Goal: Task Accomplishment & Management: Use online tool/utility

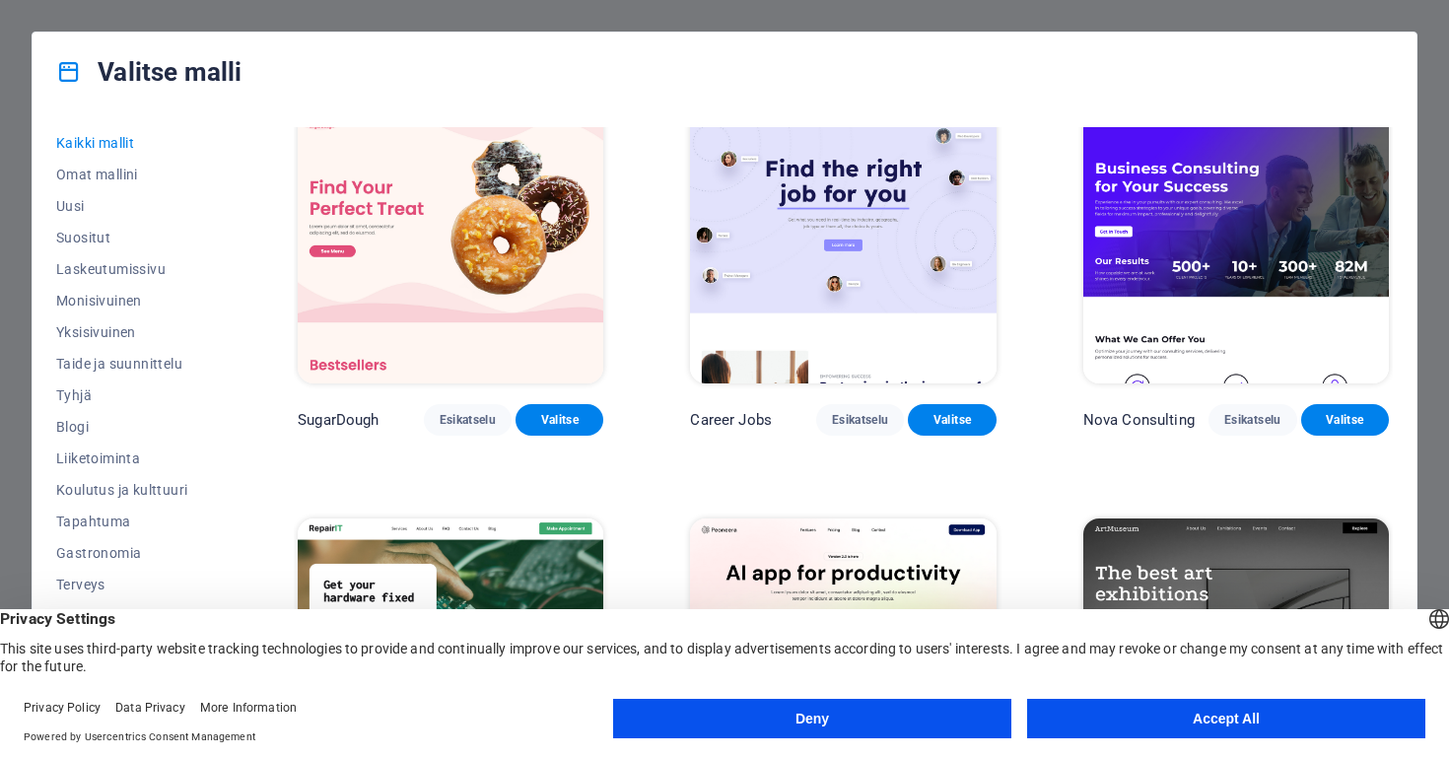
scroll to position [34, 0]
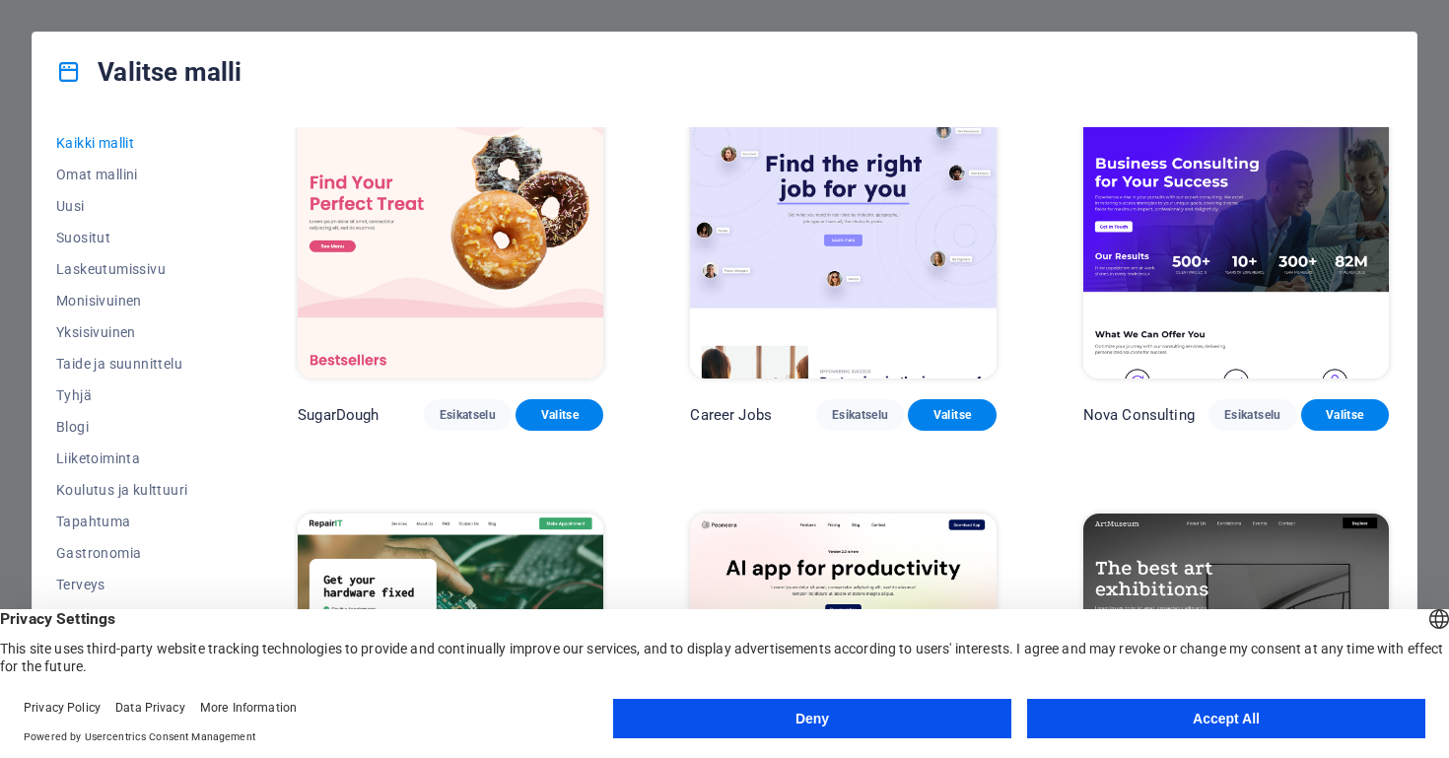
click at [825, 719] on button "Deny" at bounding box center [812, 718] width 398 height 39
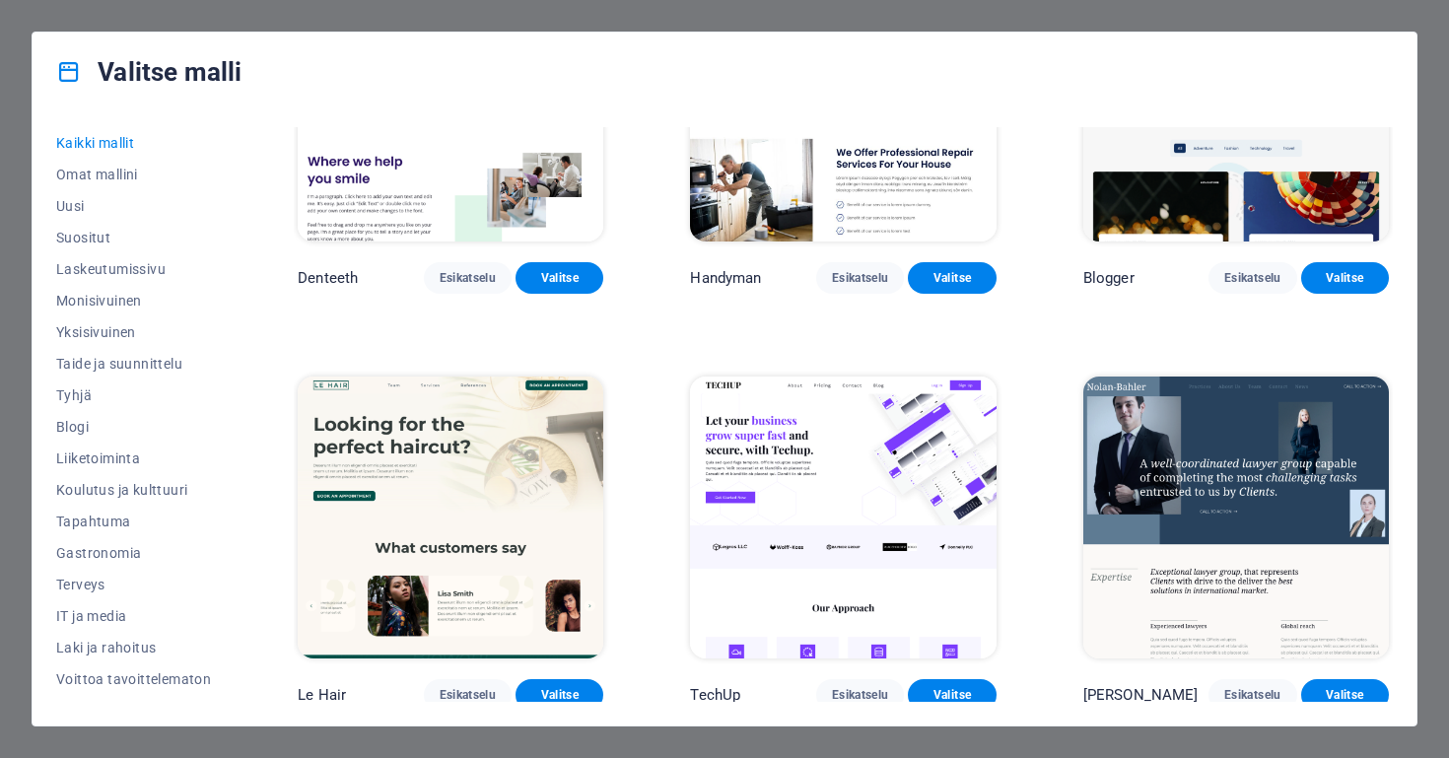
scroll to position [6856, 0]
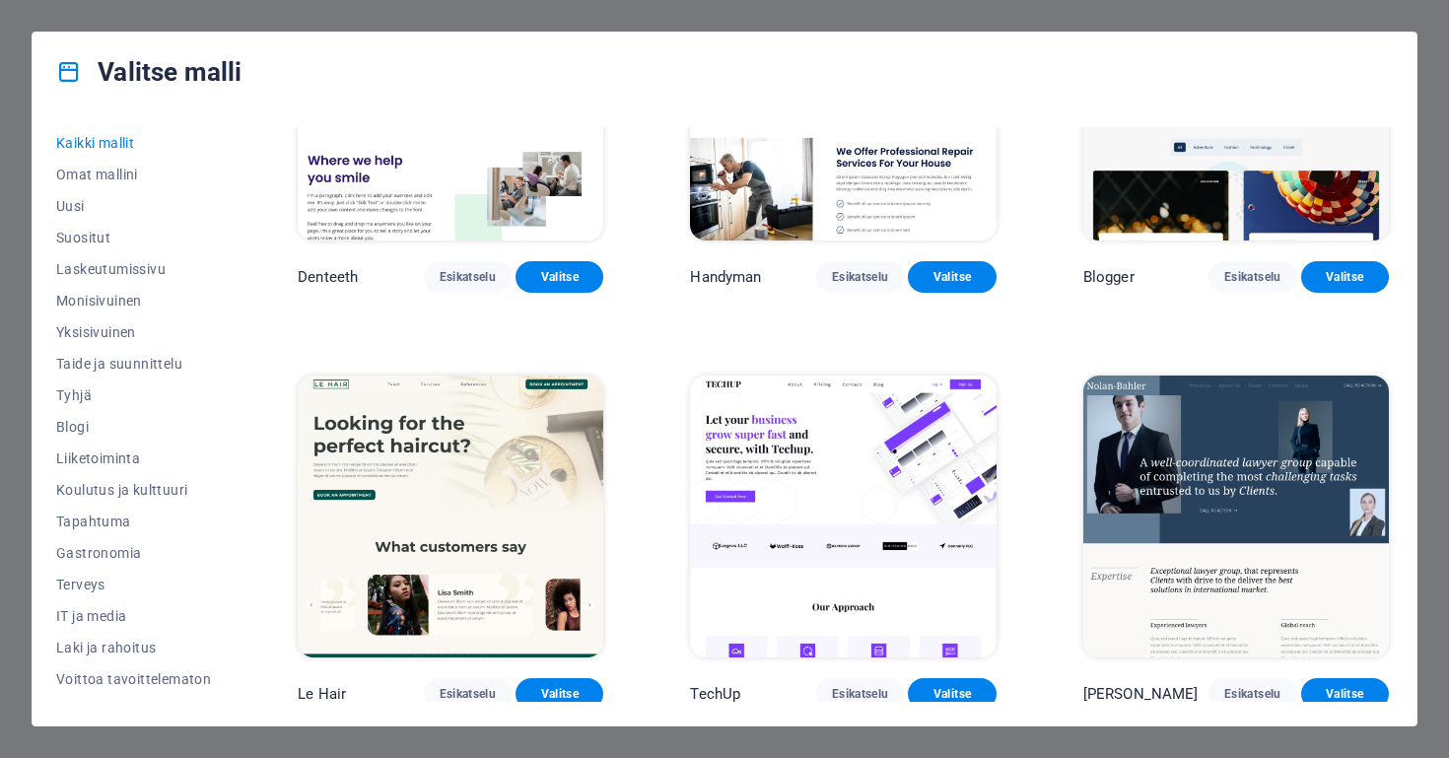
click at [492, 459] on img at bounding box center [451, 517] width 306 height 282
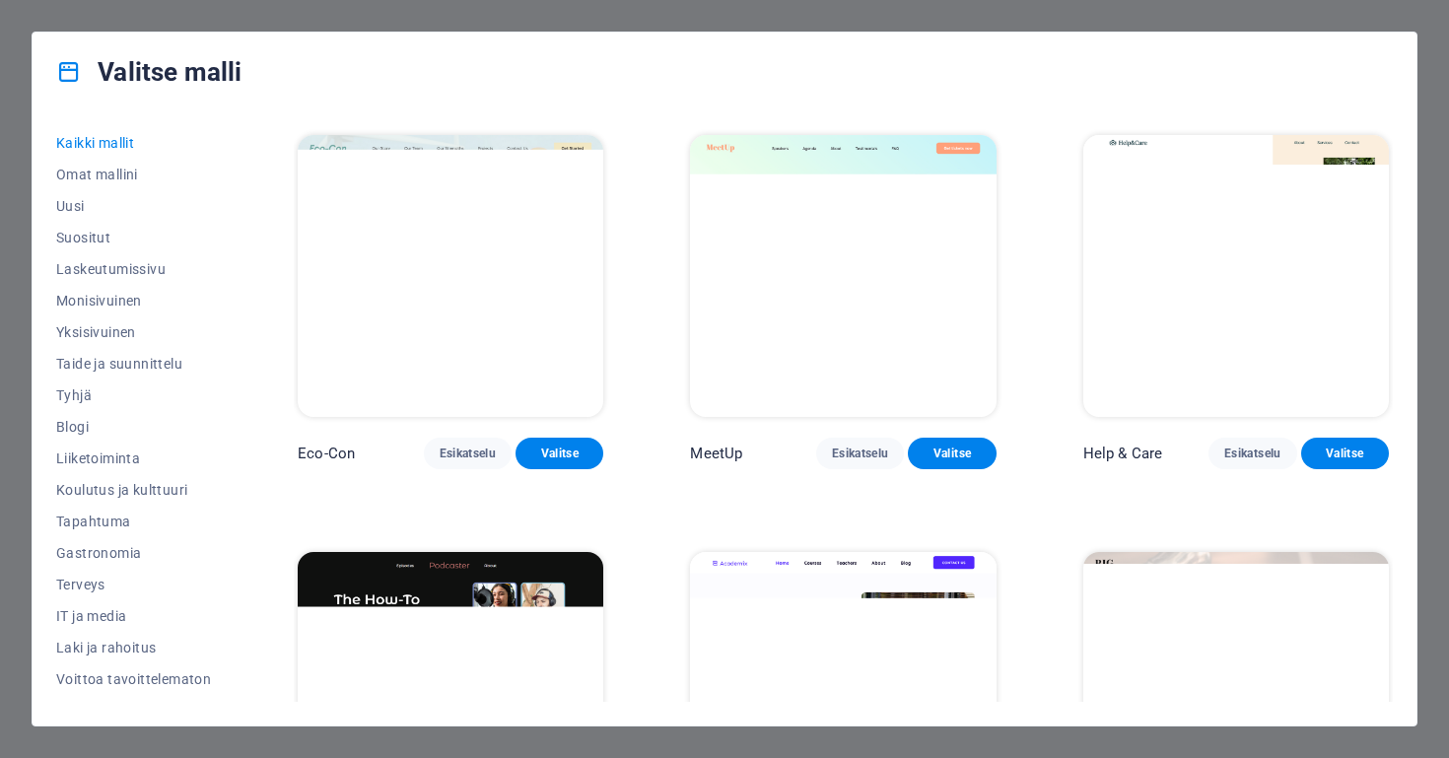
scroll to position [2081, 0]
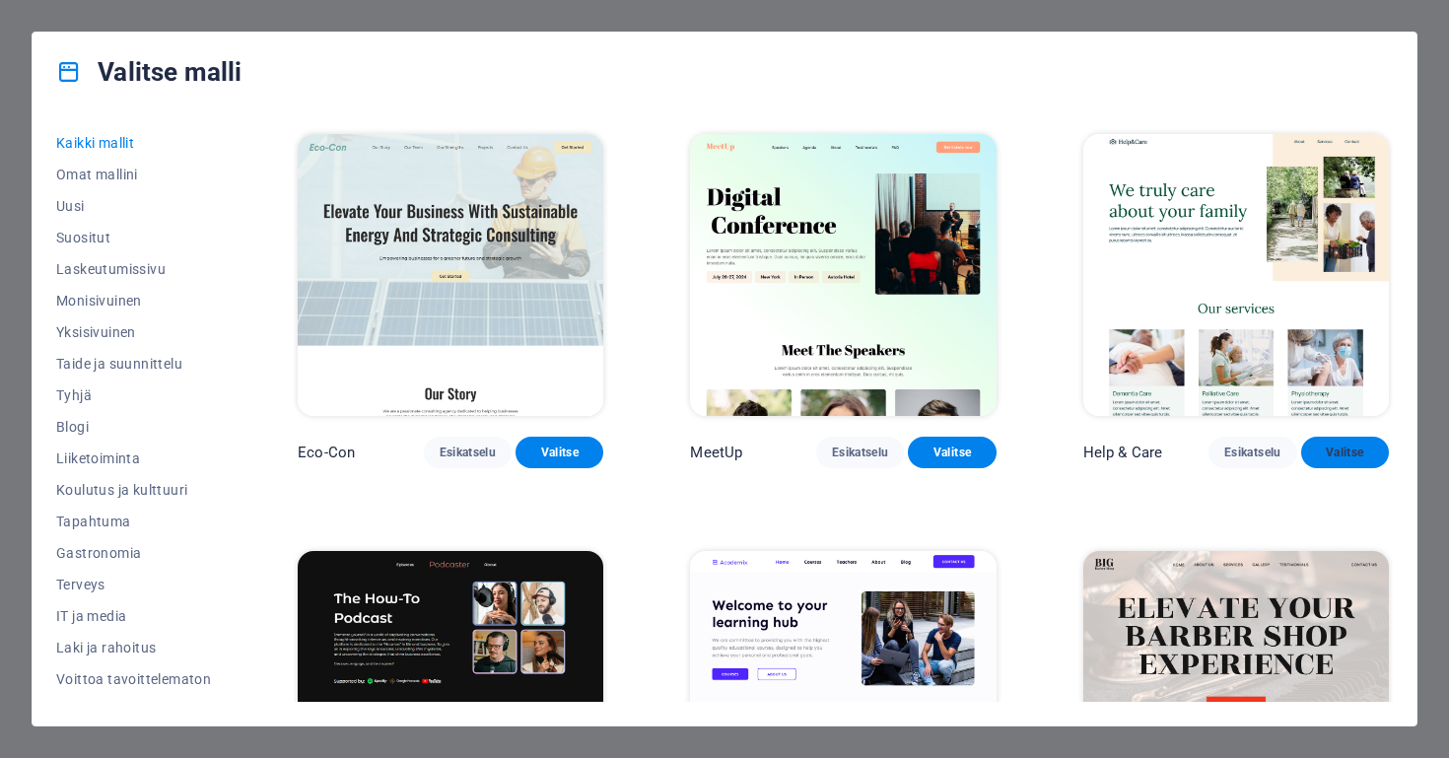
click at [1337, 445] on span "Valitse" at bounding box center [1345, 453] width 56 height 16
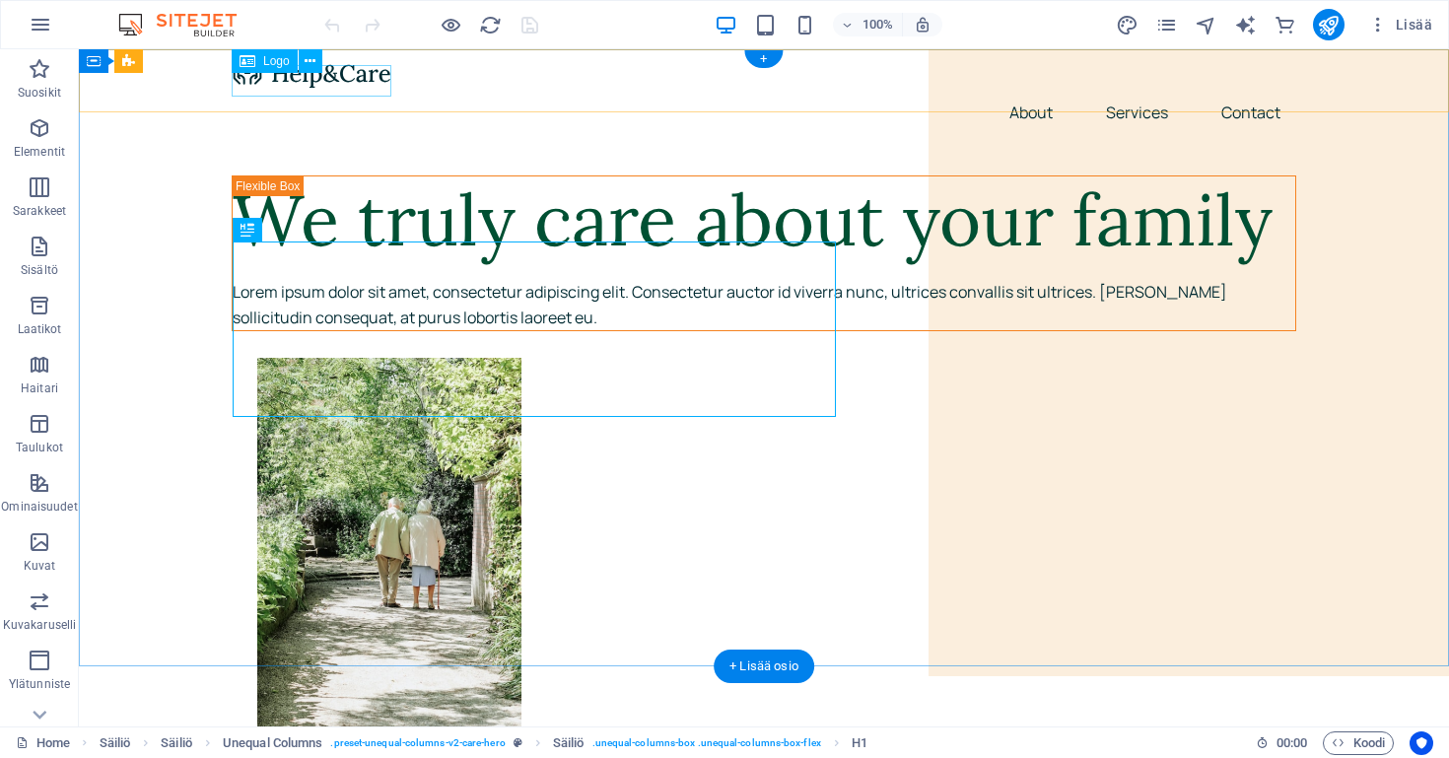
click at [279, 63] on span "Logo" at bounding box center [276, 61] width 27 height 12
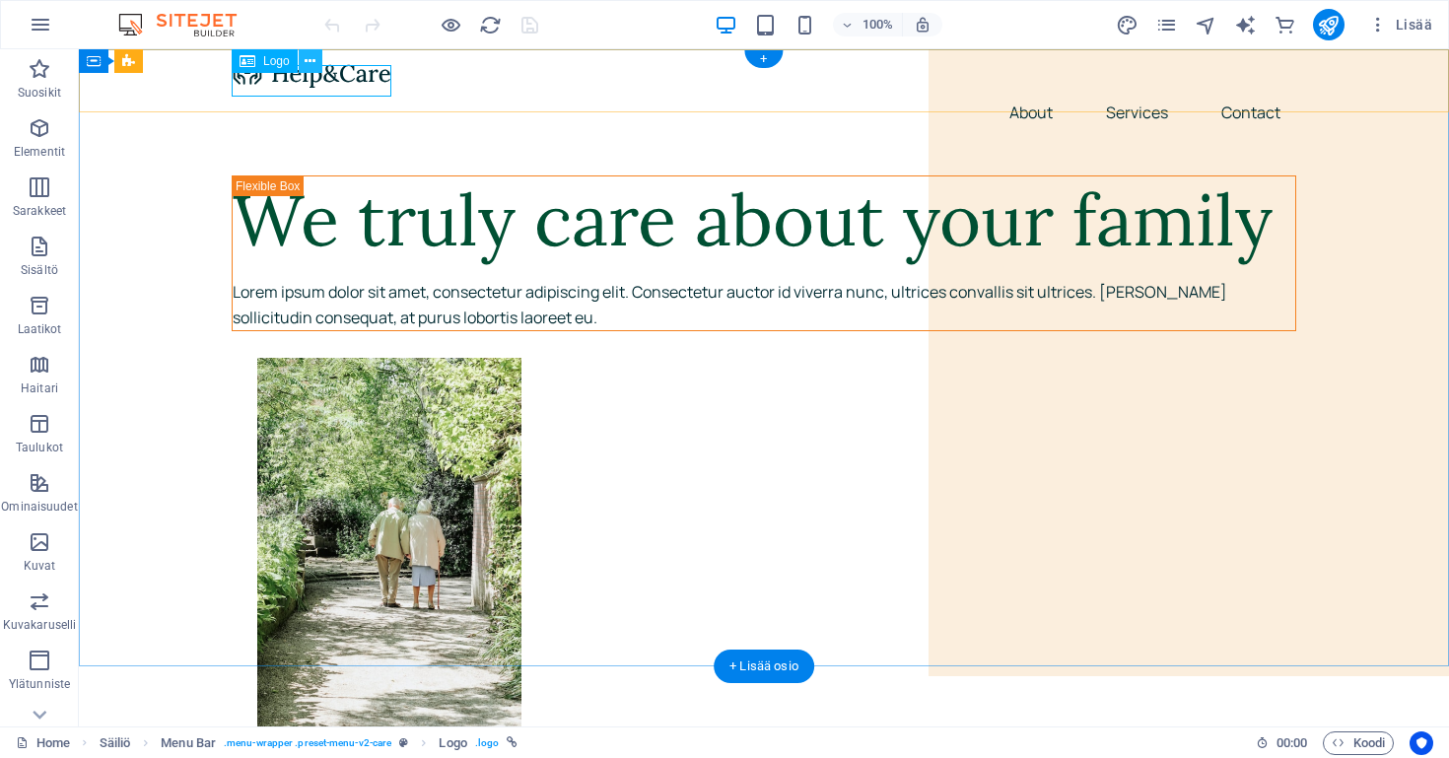
click at [314, 61] on icon at bounding box center [310, 61] width 11 height 21
click at [355, 80] on div at bounding box center [764, 73] width 1065 height 32
click at [262, 59] on div "Logo" at bounding box center [265, 61] width 66 height 24
click at [269, 62] on span "Logo" at bounding box center [276, 61] width 27 height 12
click at [311, 60] on icon at bounding box center [310, 61] width 11 height 21
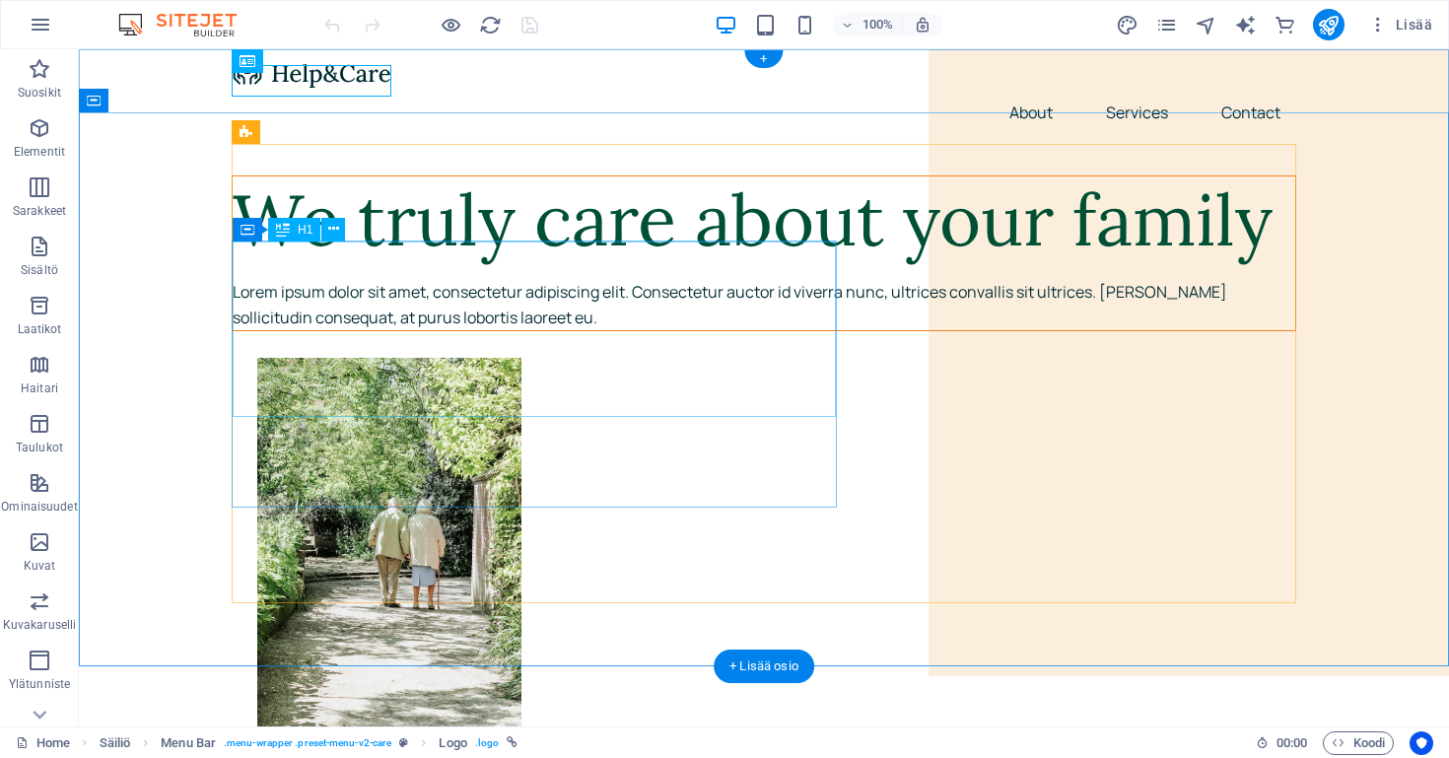
click at [684, 264] on div "We truly care about your family" at bounding box center [764, 220] width 1063 height 88
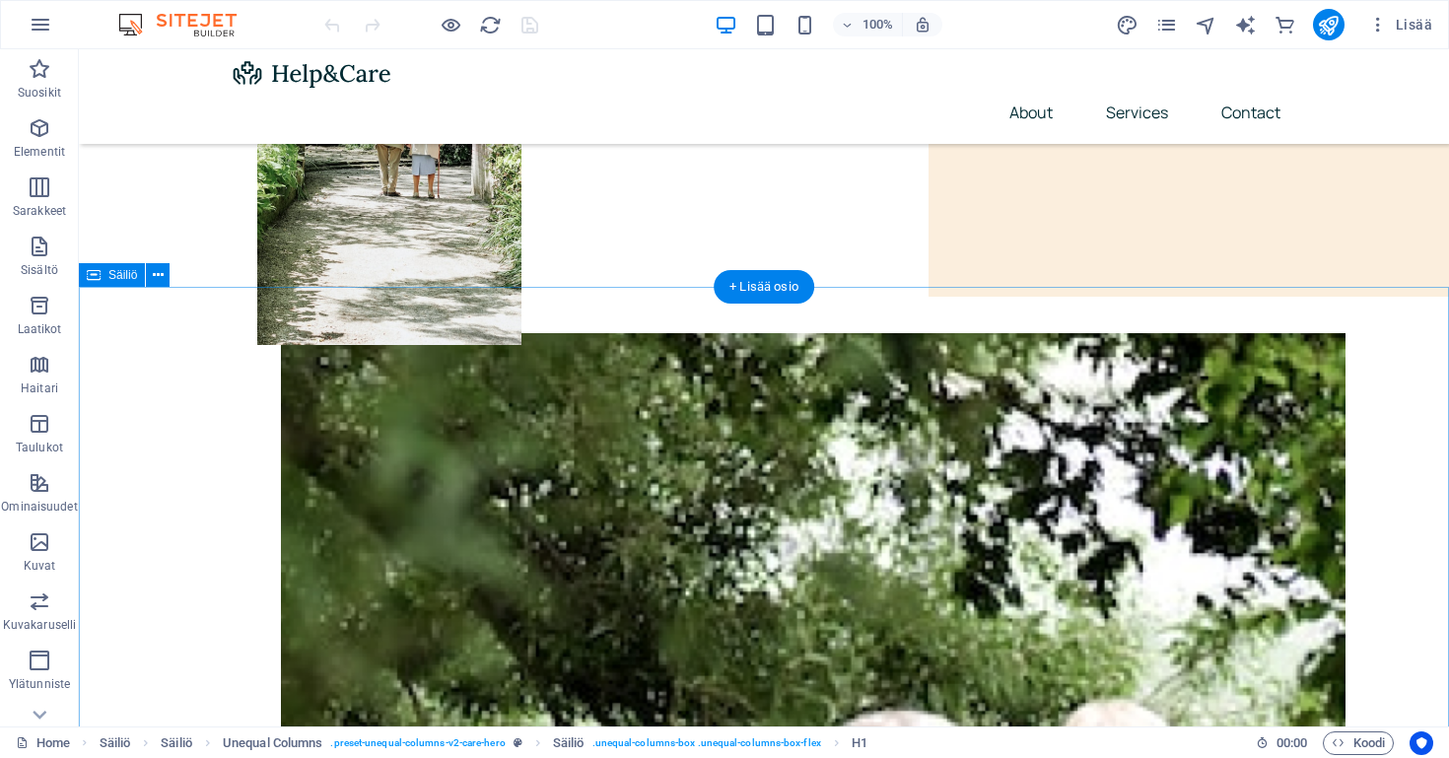
scroll to position [384, 0]
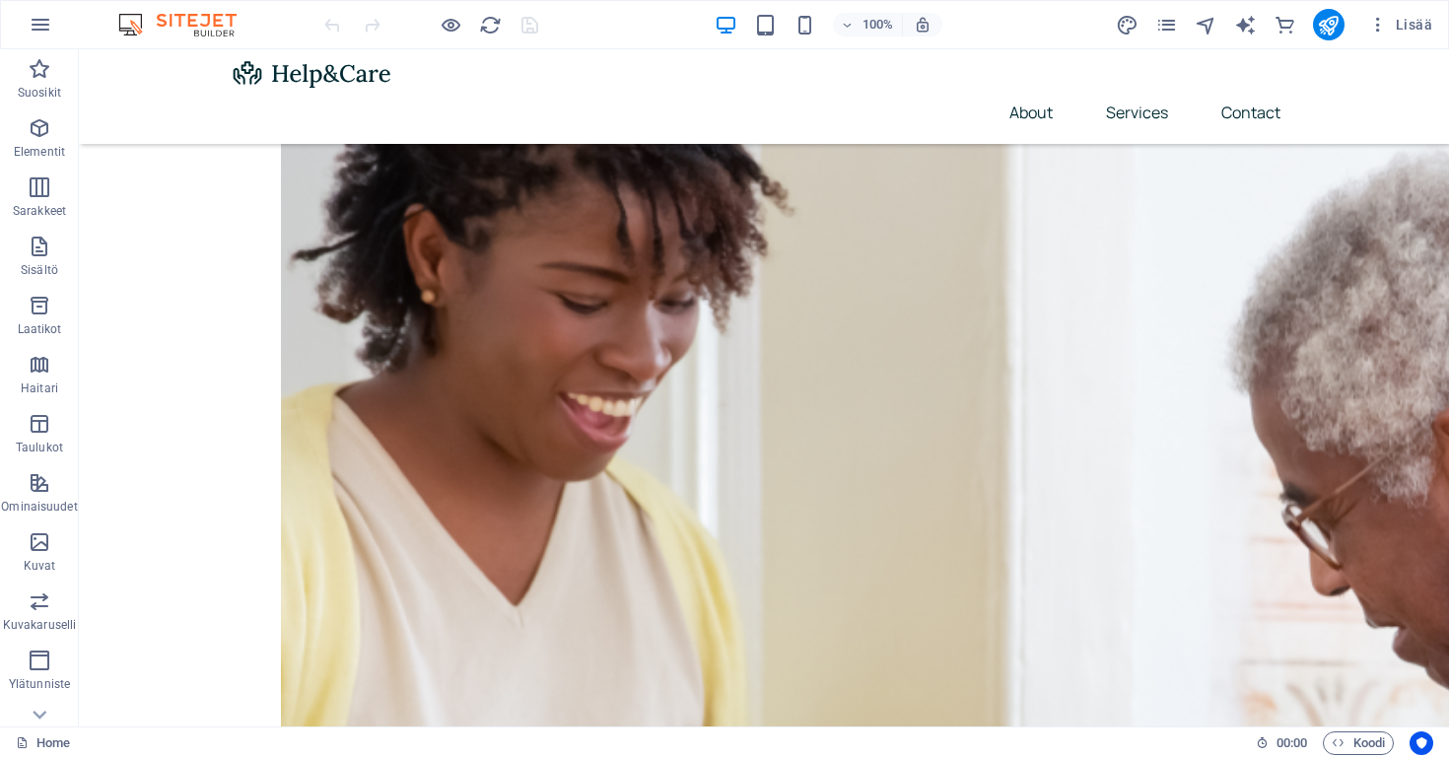
scroll to position [1869, 0]
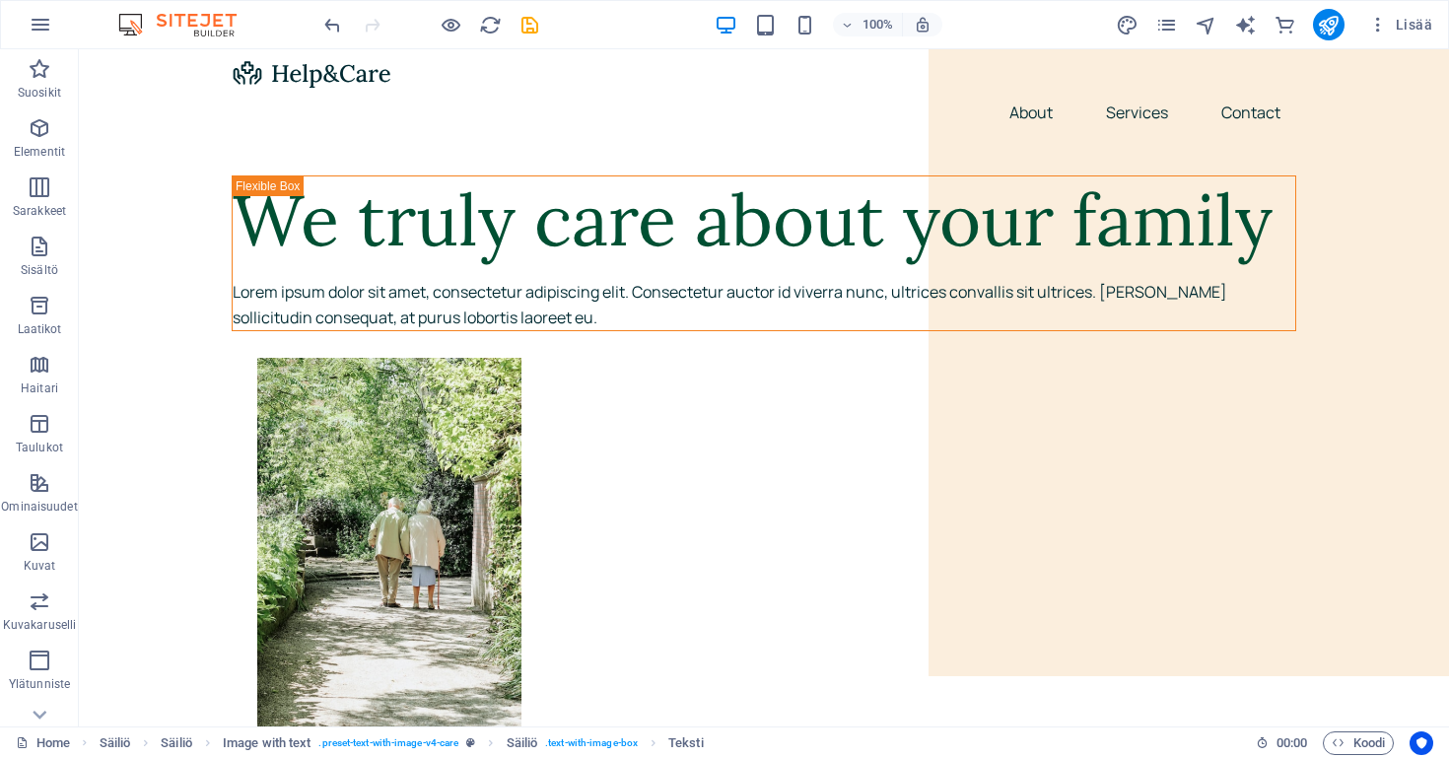
scroll to position [0, 0]
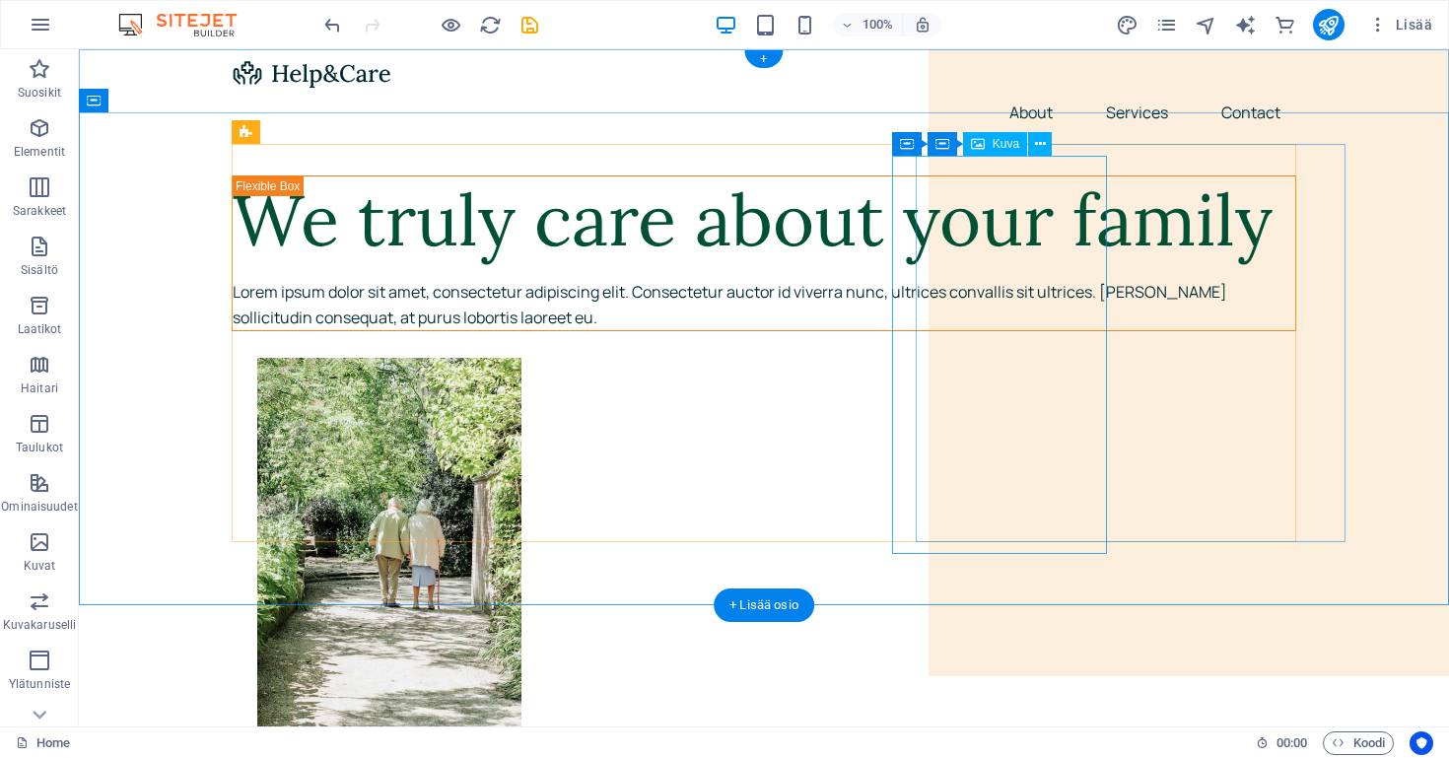
click at [988, 138] on div "Kuva" at bounding box center [995, 144] width 64 height 24
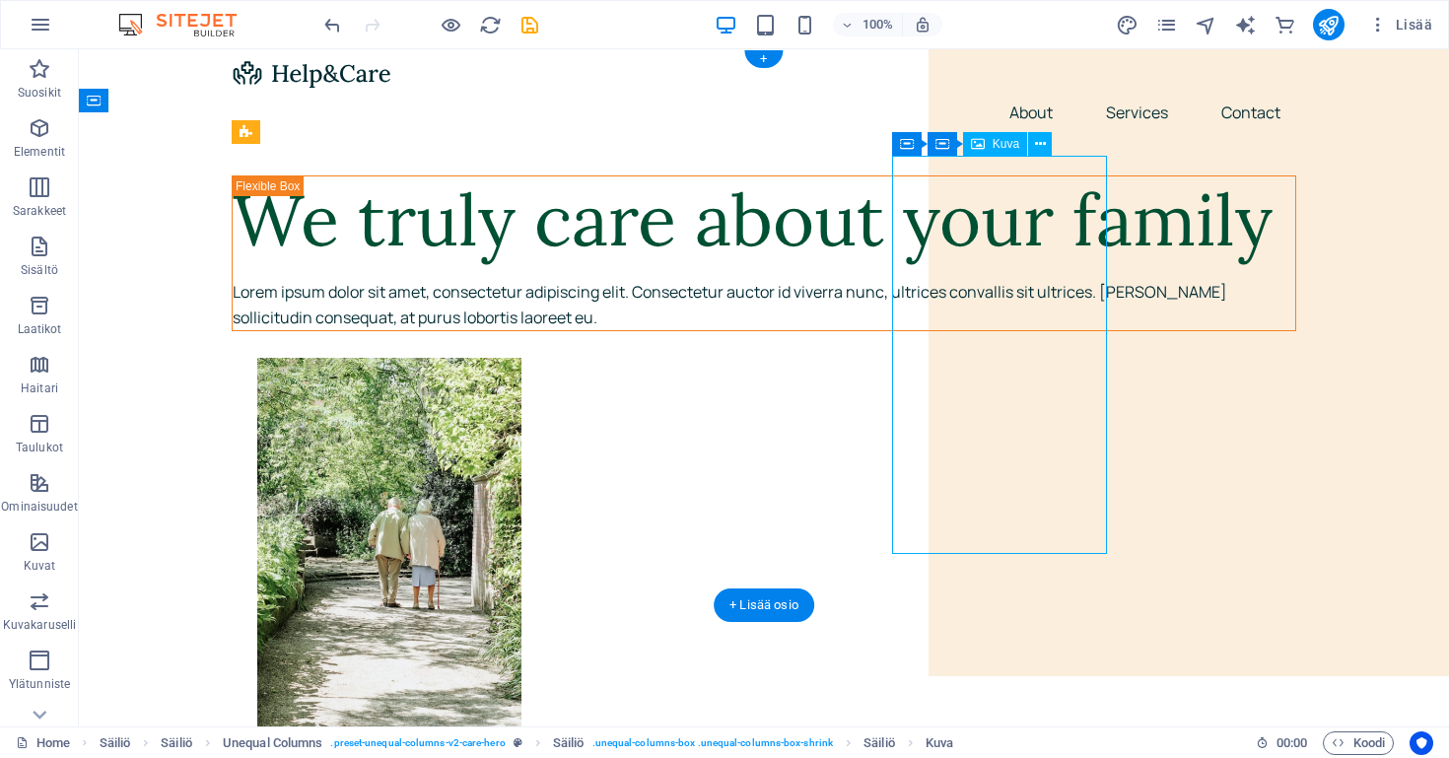
click at [989, 147] on div "Kuva" at bounding box center [995, 144] width 64 height 24
select select "px"
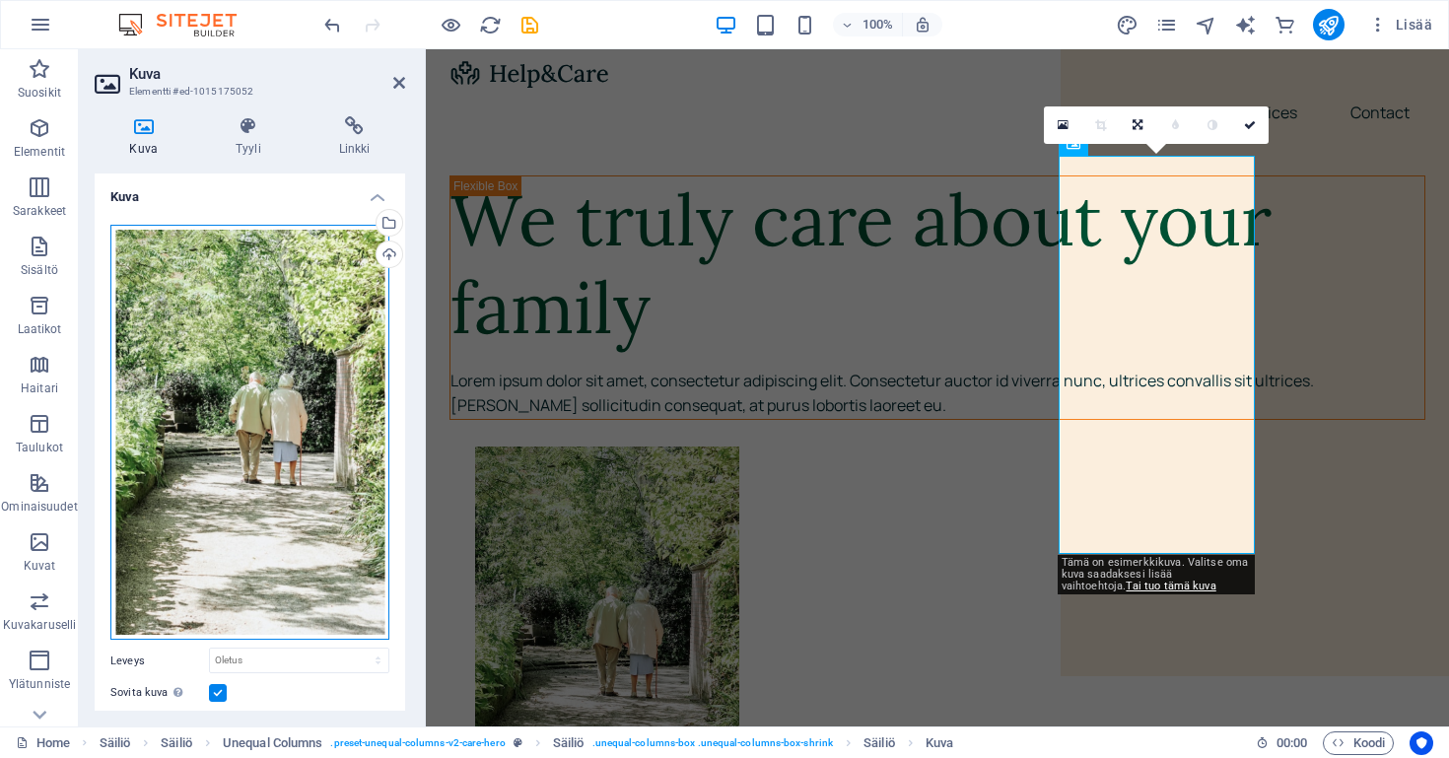
click at [287, 329] on div "Vedä tiedostot tähän, valitse tiedostot napsauttamalla tai valitse tiedostot Ti…" at bounding box center [249, 433] width 279 height 416
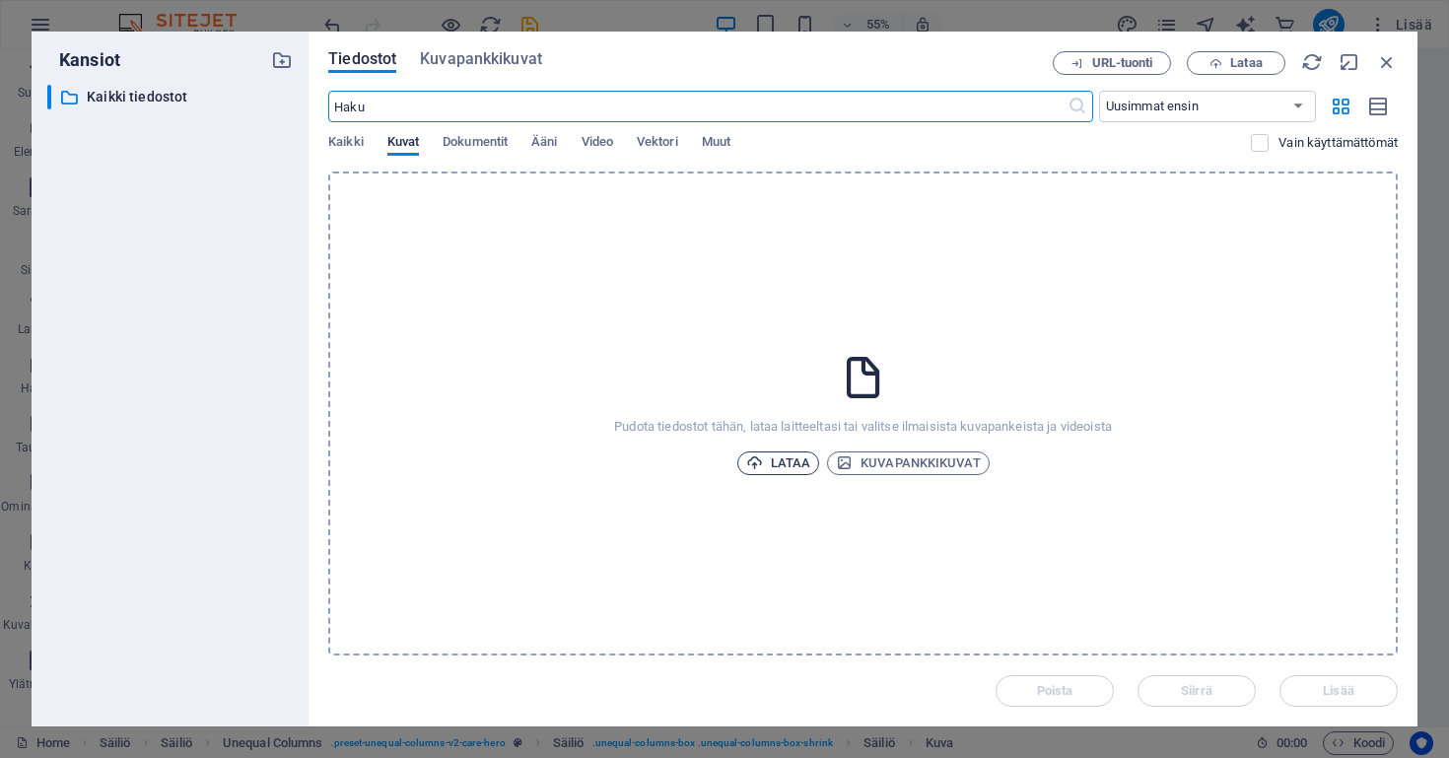
click at [770, 460] on span "Lataa" at bounding box center [778, 463] width 65 height 24
click at [941, 460] on span "Kuvapankkikuvat" at bounding box center [908, 463] width 145 height 24
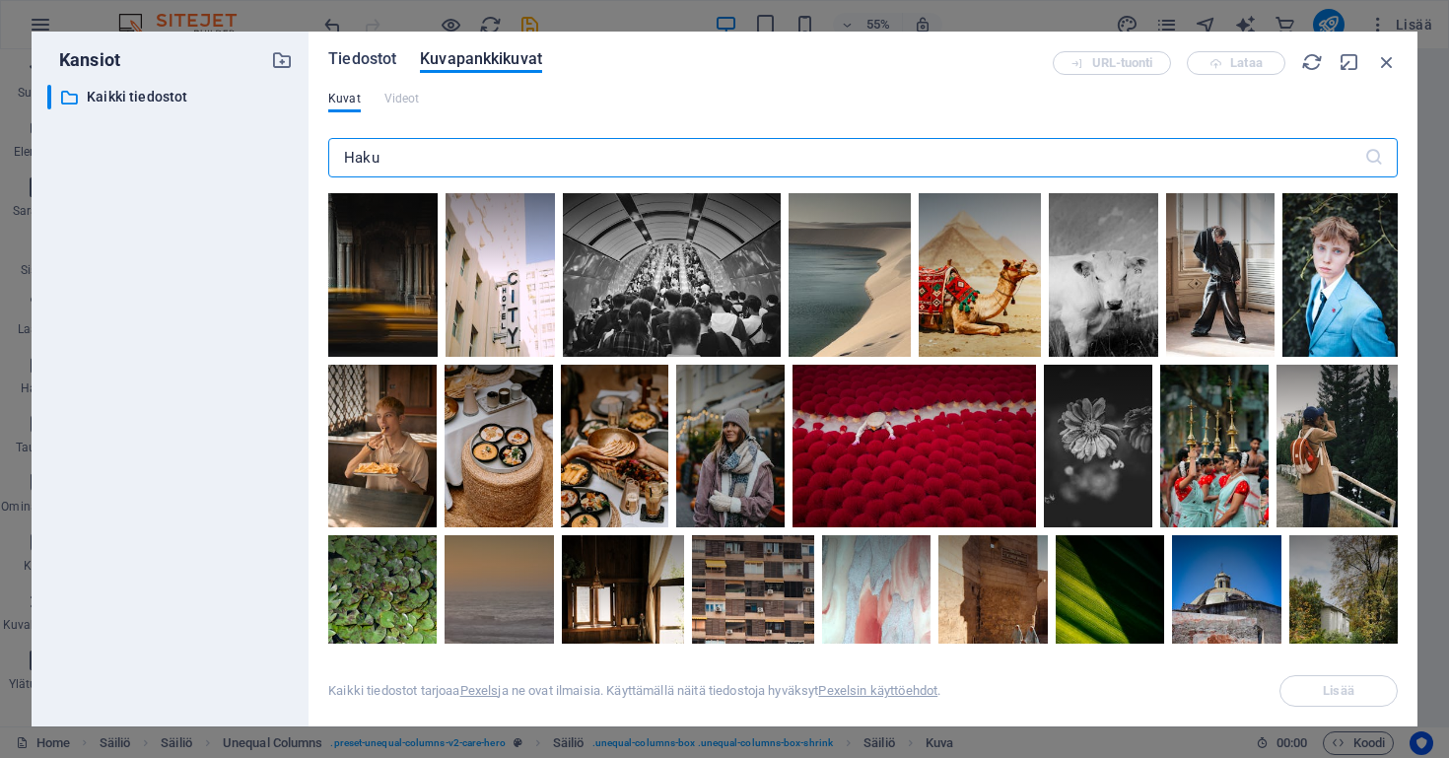
click at [360, 60] on span "Tiedostot" at bounding box center [362, 59] width 68 height 24
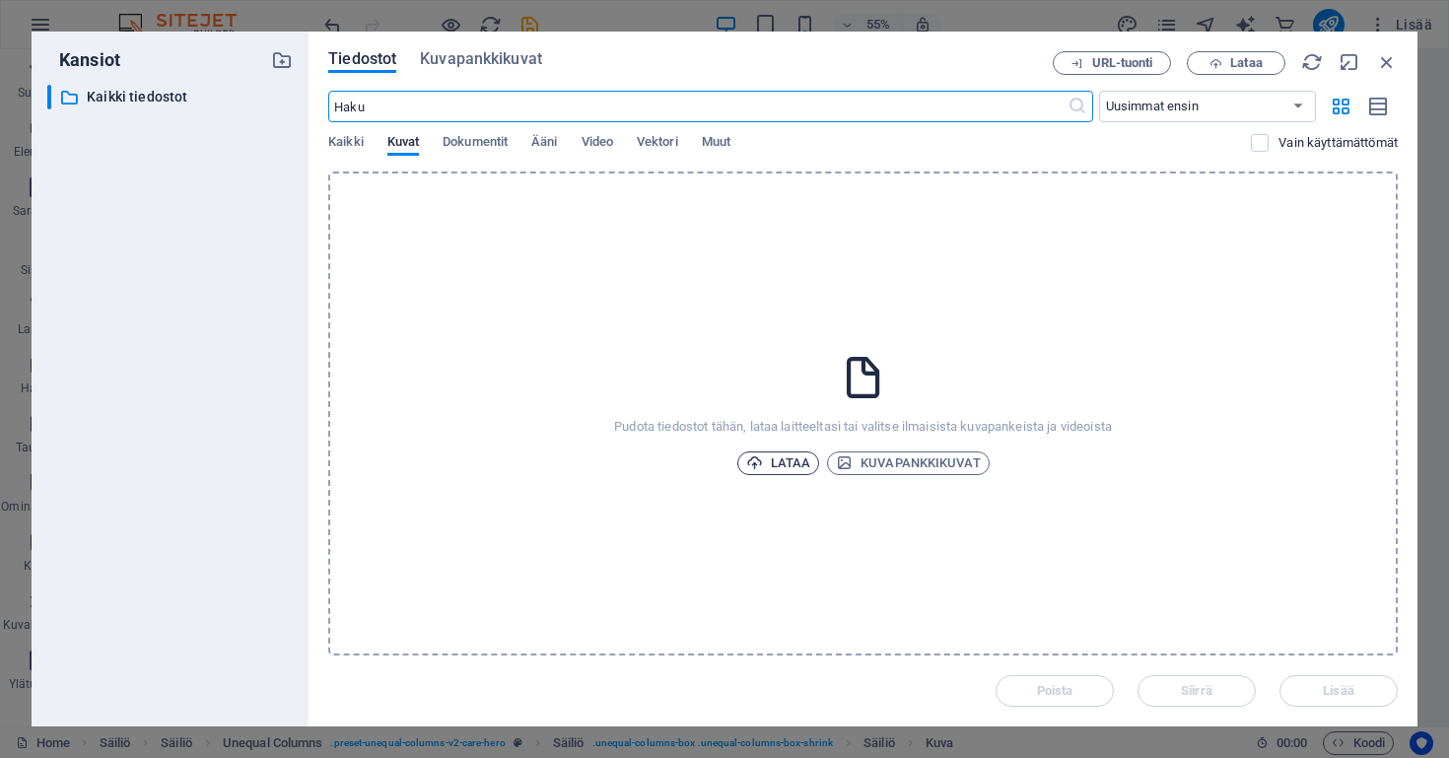
click at [796, 460] on span "Lataa" at bounding box center [778, 463] width 65 height 24
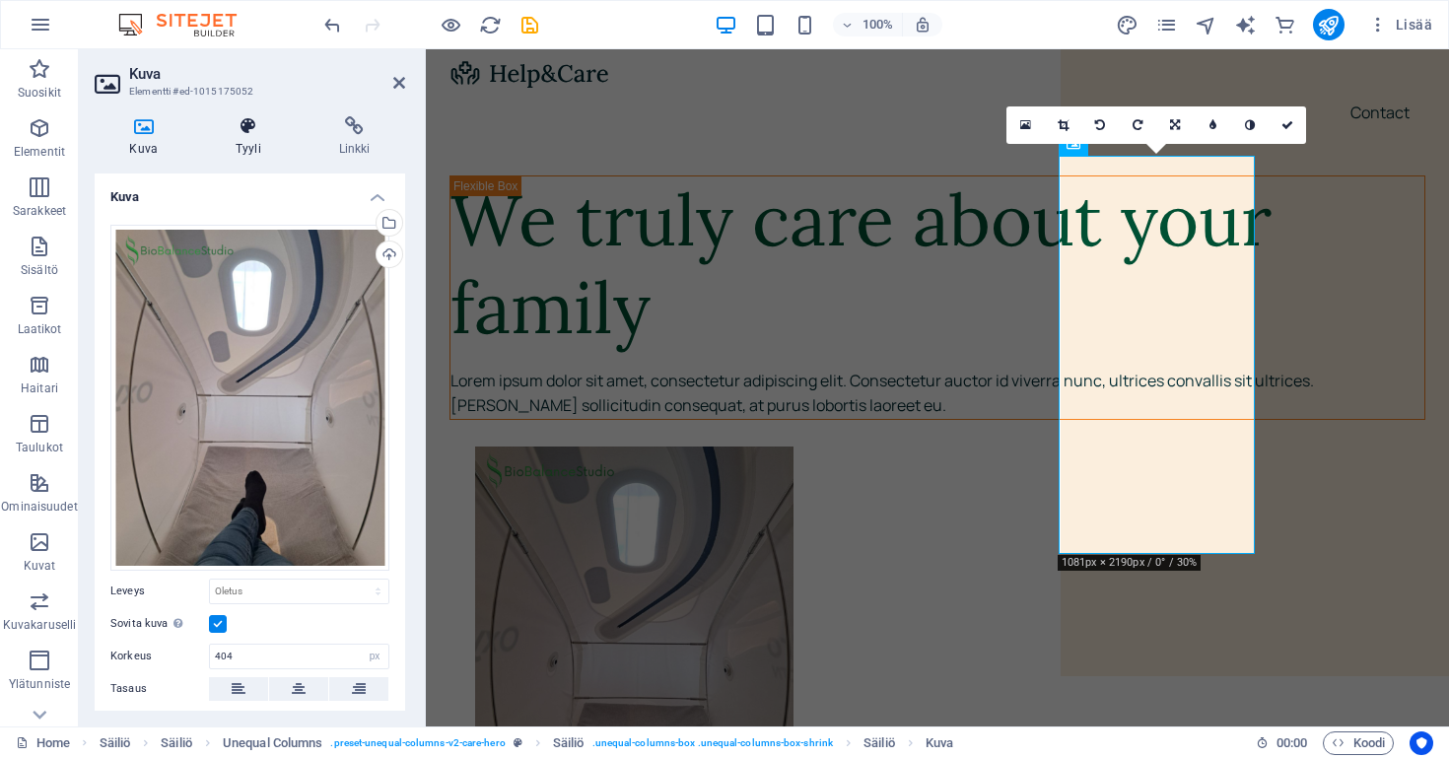
click at [246, 124] on icon at bounding box center [249, 126] width 96 height 20
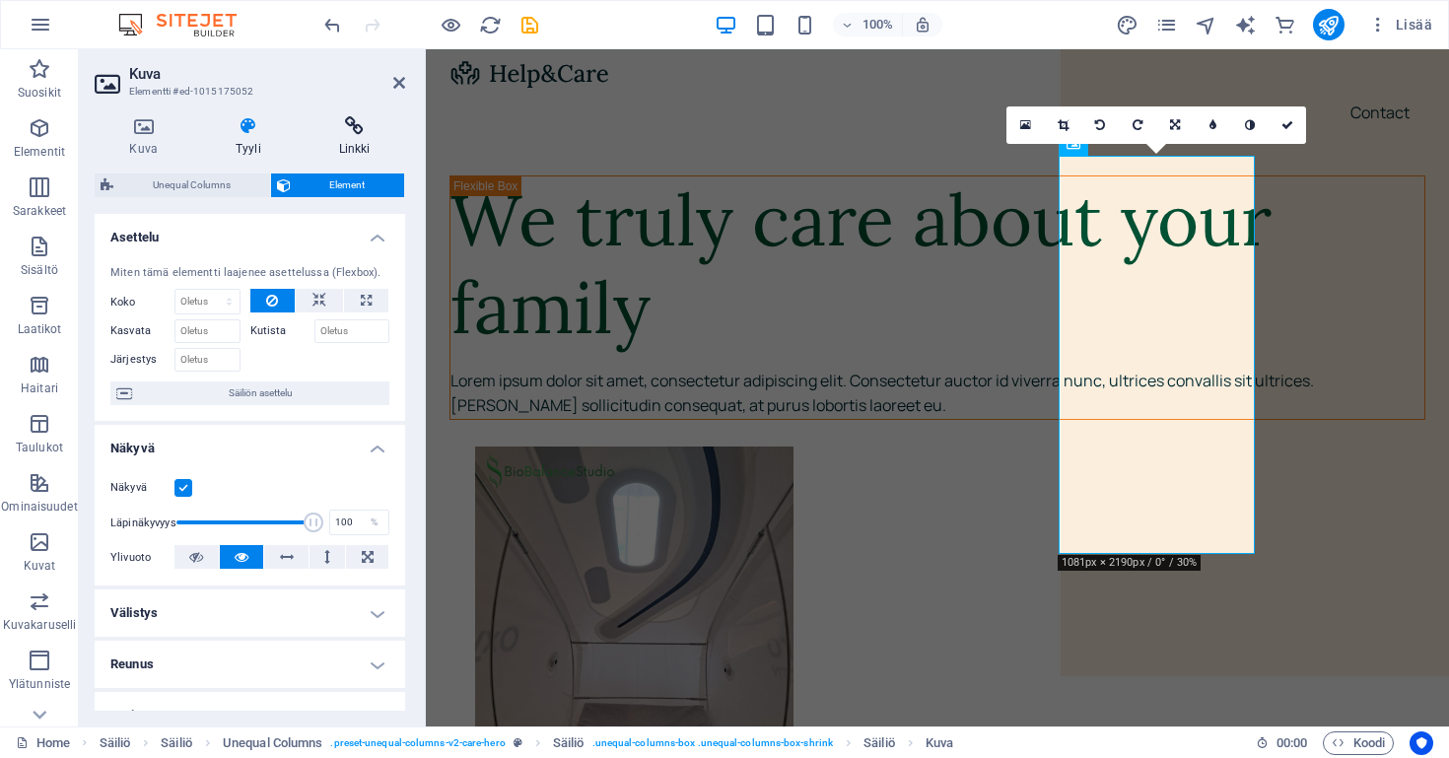
click at [361, 135] on icon at bounding box center [355, 126] width 102 height 20
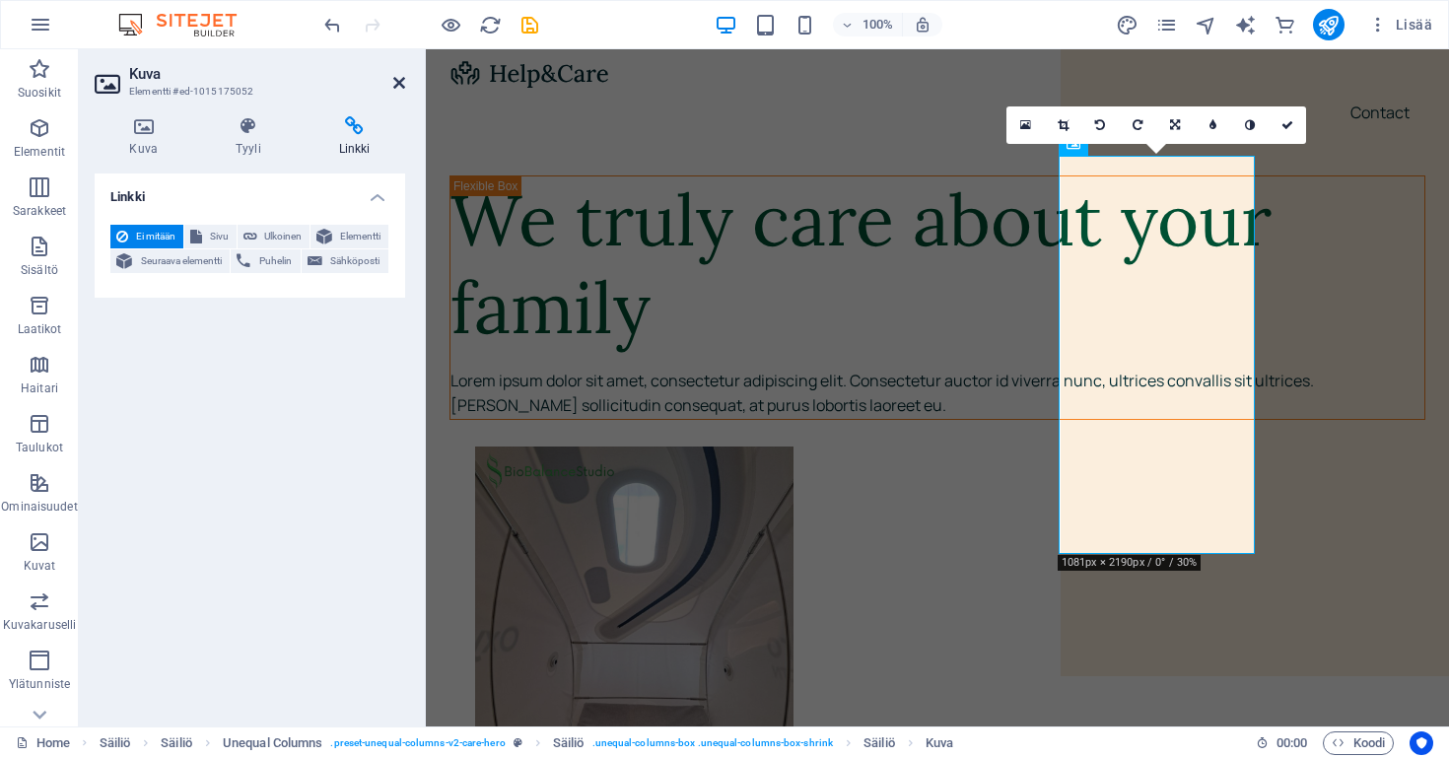
click at [398, 86] on icon at bounding box center [399, 83] width 12 height 16
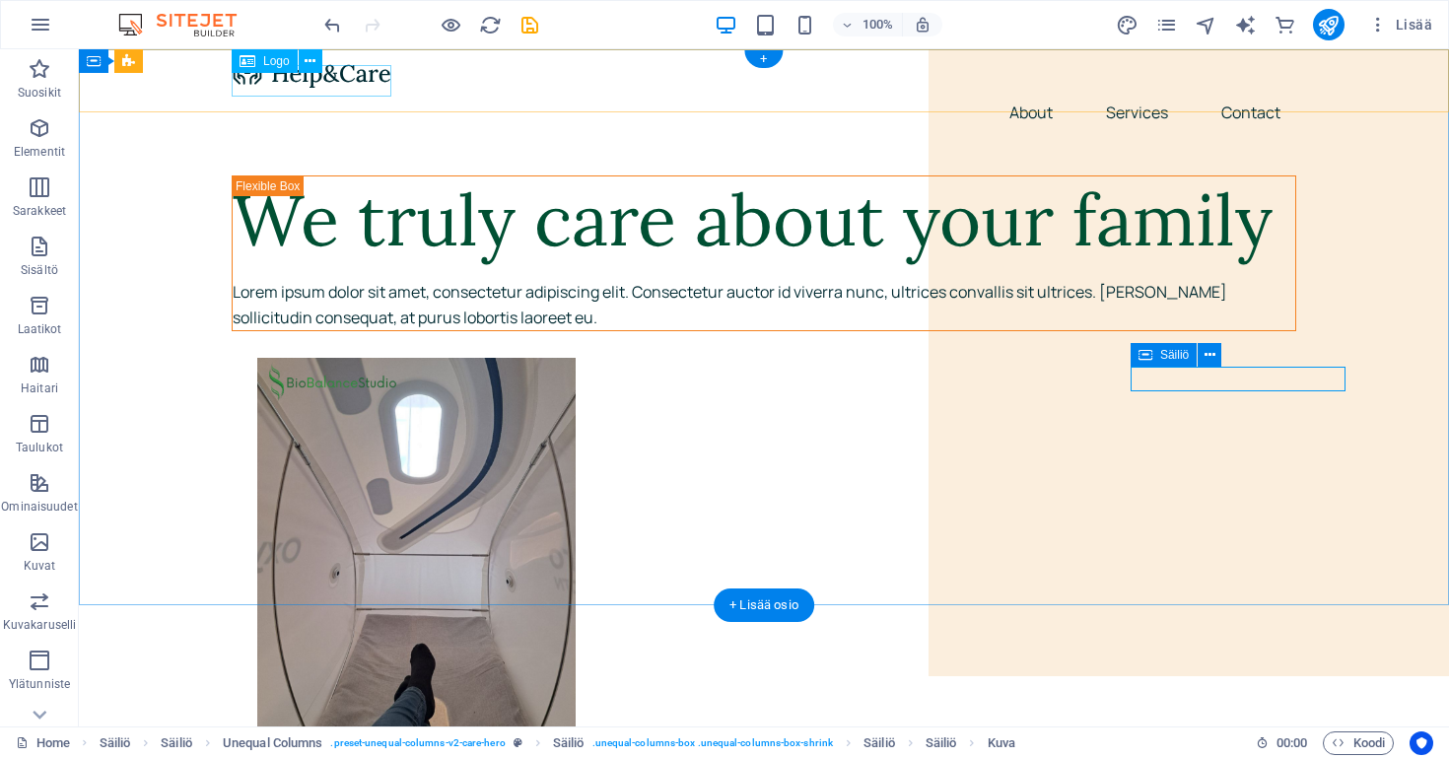
click at [277, 60] on span "Logo" at bounding box center [276, 61] width 27 height 12
select select "px"
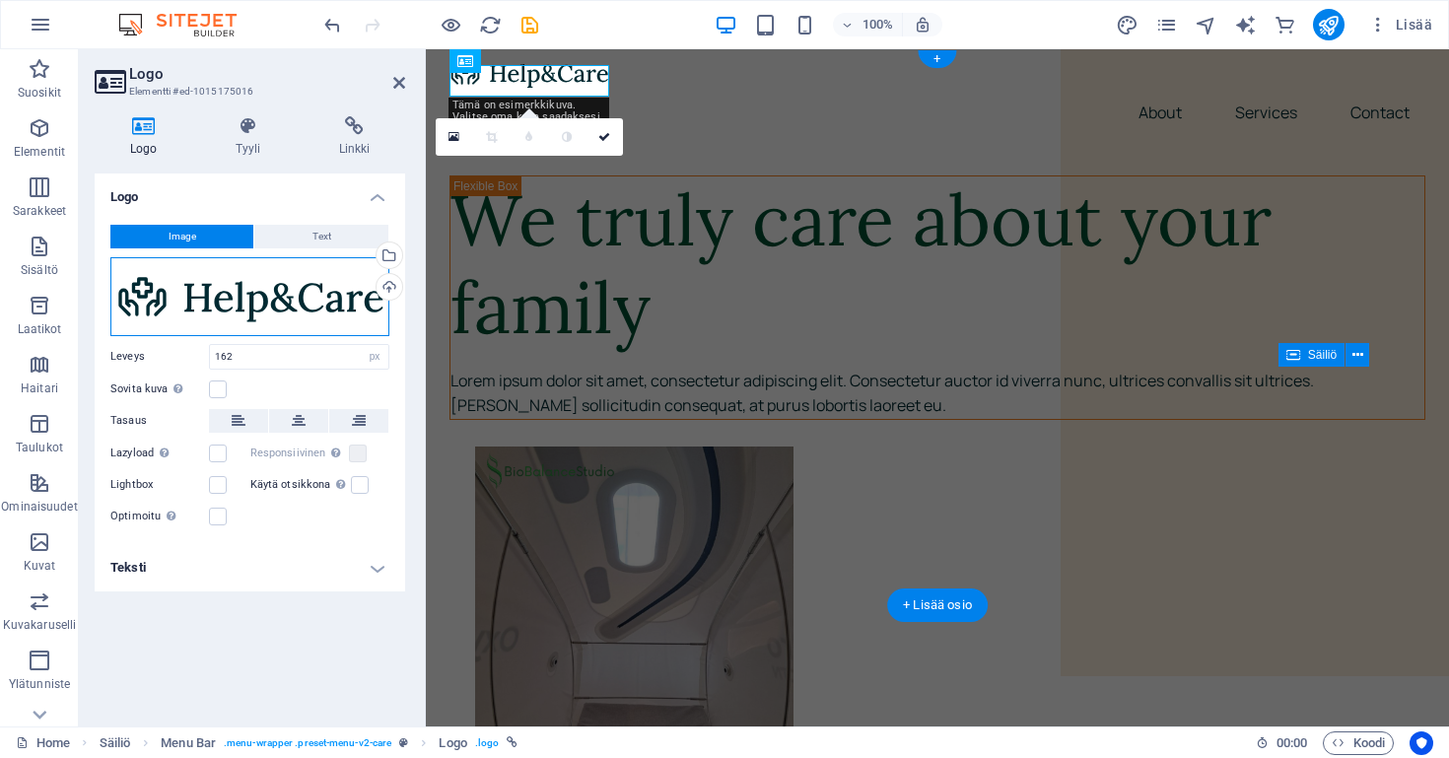
click at [237, 283] on div "Vedä tiedostot tähän, valitse tiedostot napsauttamalla tai valitse tiedostot Ti…" at bounding box center [249, 296] width 279 height 79
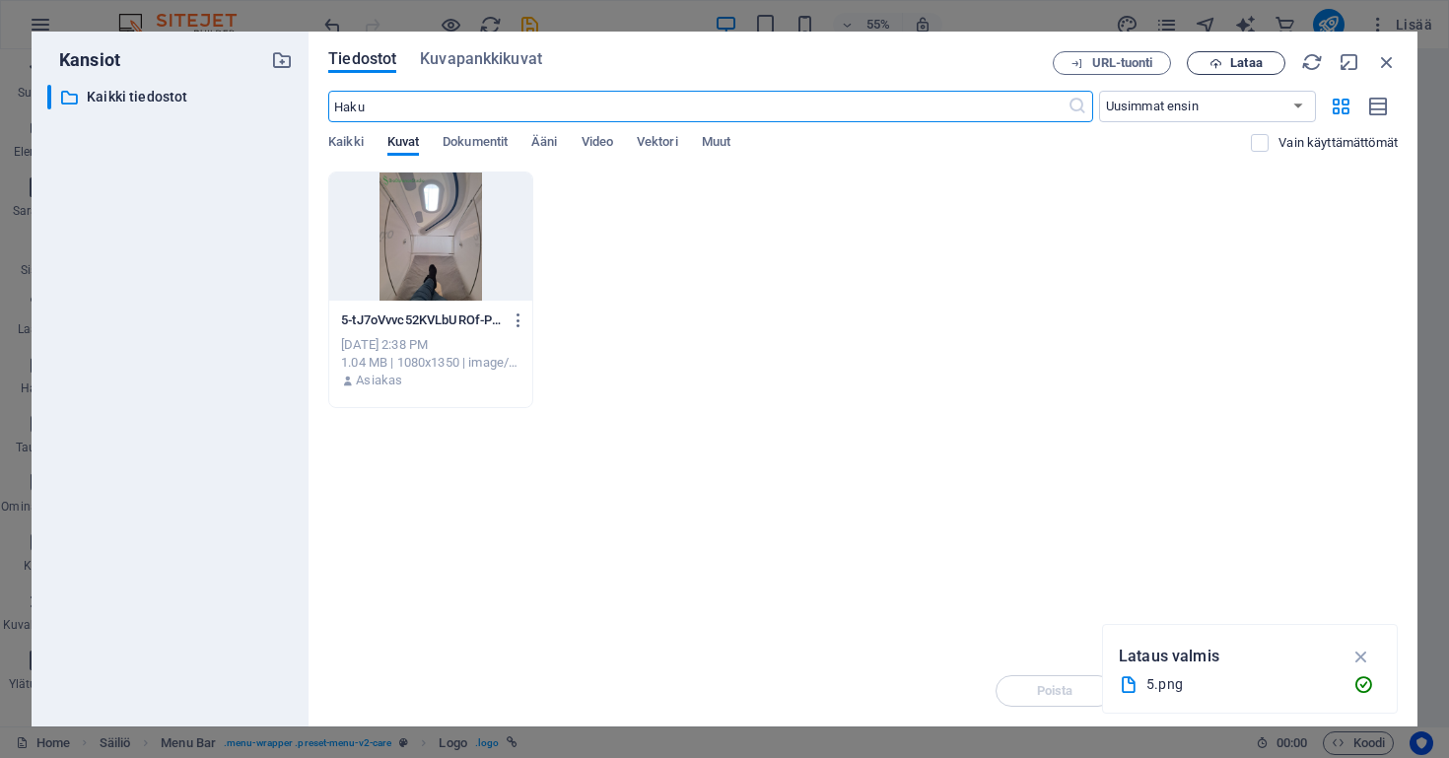
click at [1218, 63] on icon "button" at bounding box center [1215, 63] width 13 height 13
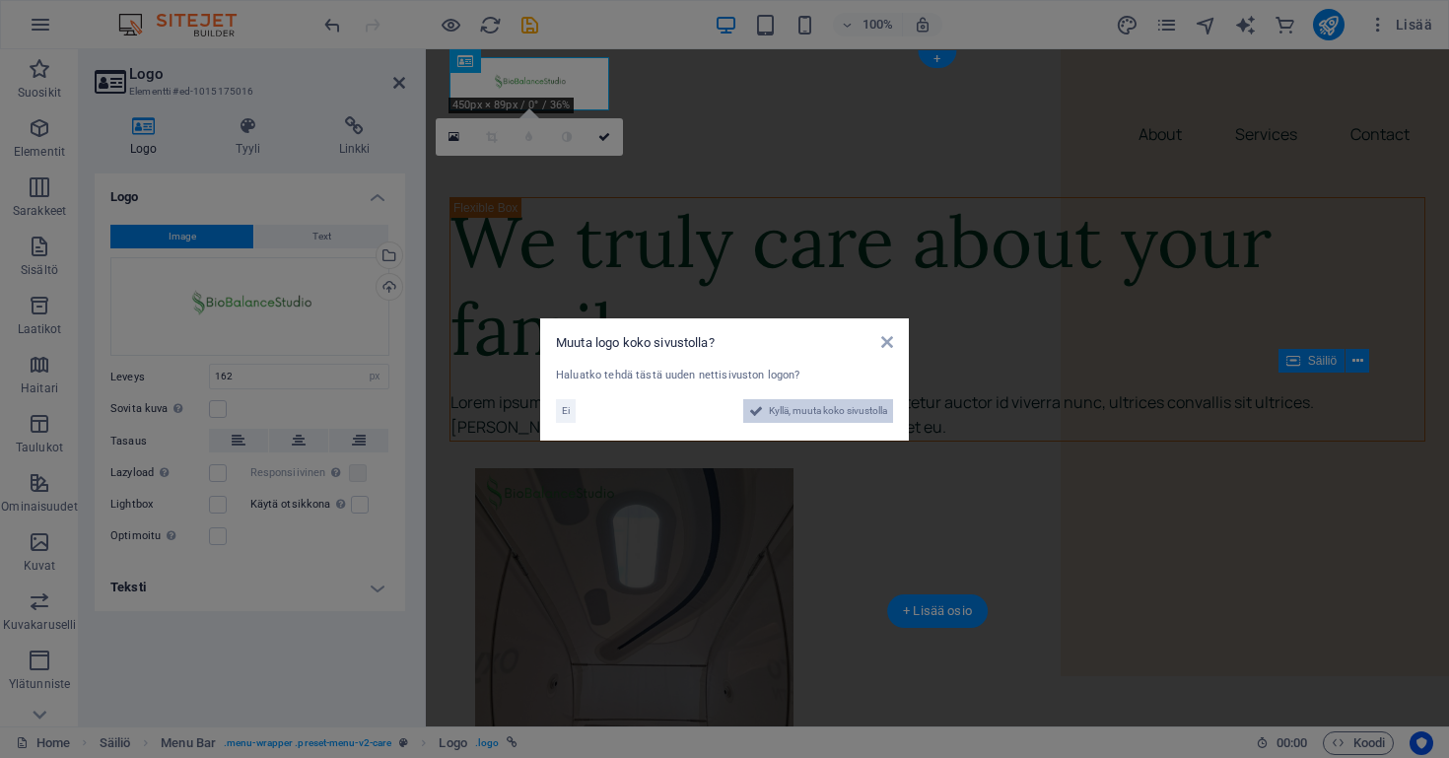
click at [774, 407] on span "Kyllä, muuta koko sivustolla" at bounding box center [828, 411] width 118 height 24
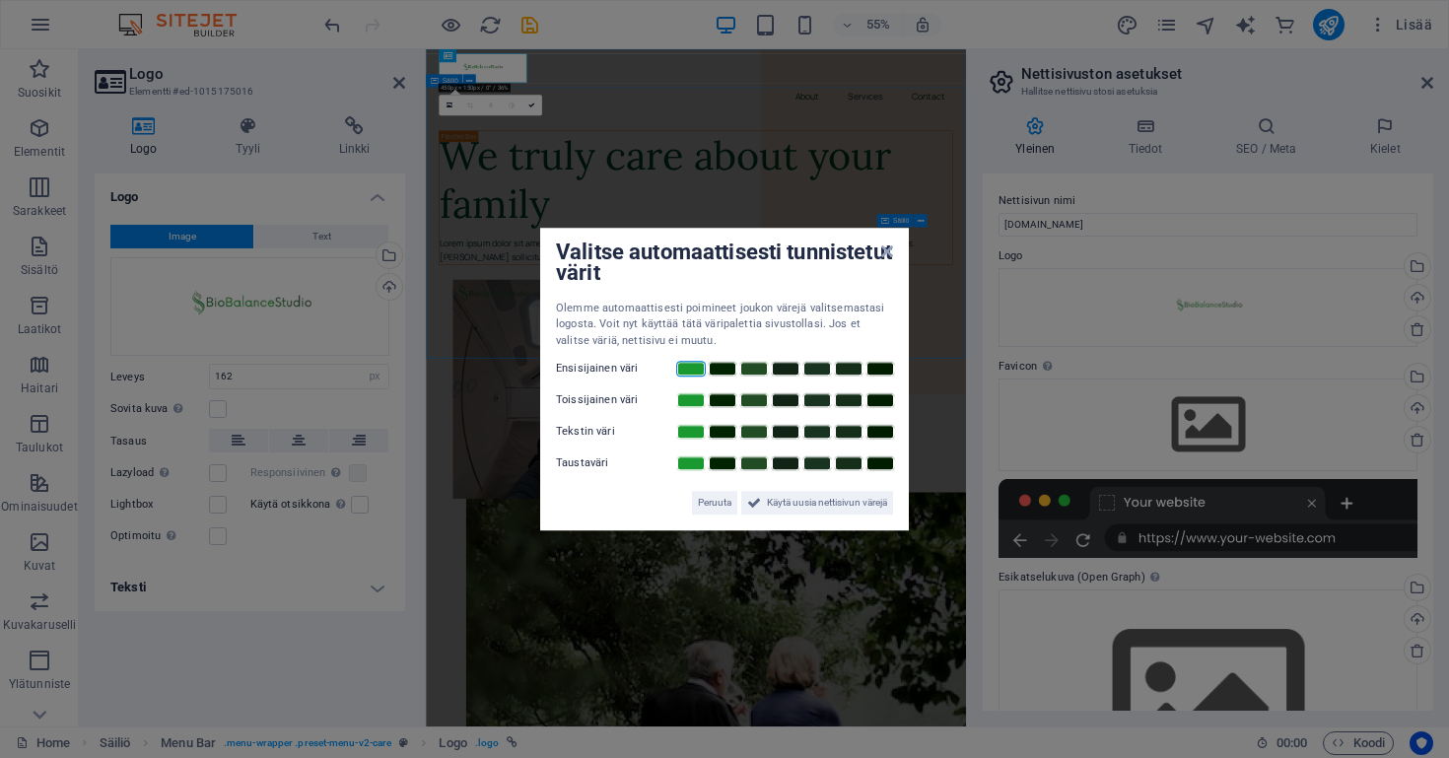
click at [692, 369] on link at bounding box center [691, 369] width 30 height 16
click at [757, 366] on link at bounding box center [754, 369] width 30 height 16
click at [690, 403] on link at bounding box center [691, 400] width 30 height 16
click at [781, 501] on span "Käytä uusia nettisivun värejä" at bounding box center [827, 503] width 120 height 24
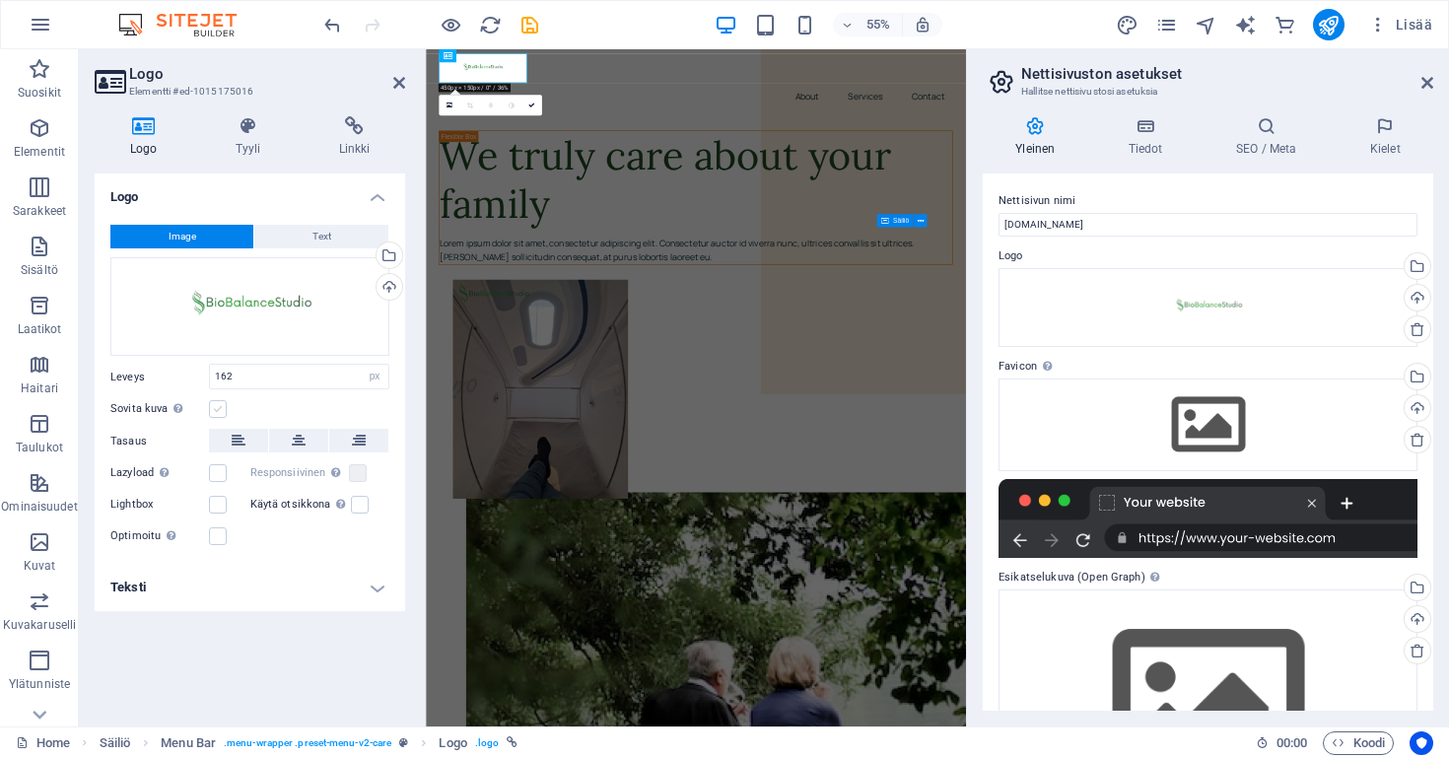
click at [222, 407] on label at bounding box center [218, 409] width 18 height 18
click at [0, 0] on input "Sovita kuva Sovita kuva automaattisesti kiinteään leveyteen ja korkeuteen" at bounding box center [0, 0] width 0 height 0
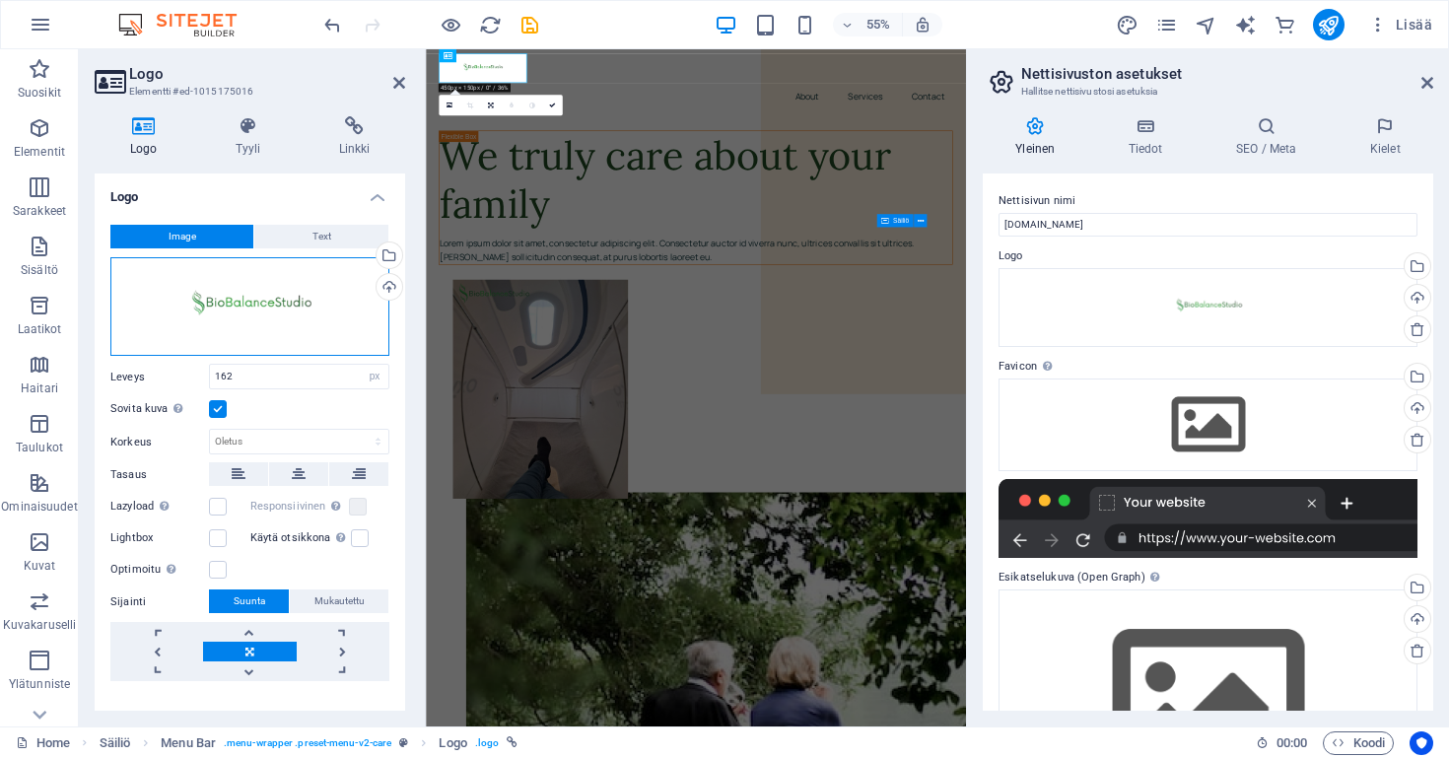
drag, startPoint x: 283, startPoint y: 310, endPoint x: 280, endPoint y: 322, distance: 12.2
click at [280, 322] on div "Vedä tiedostot tähän, valitse tiedostot napsauttamalla tai valitse tiedostot Ti…" at bounding box center [249, 307] width 279 height 100
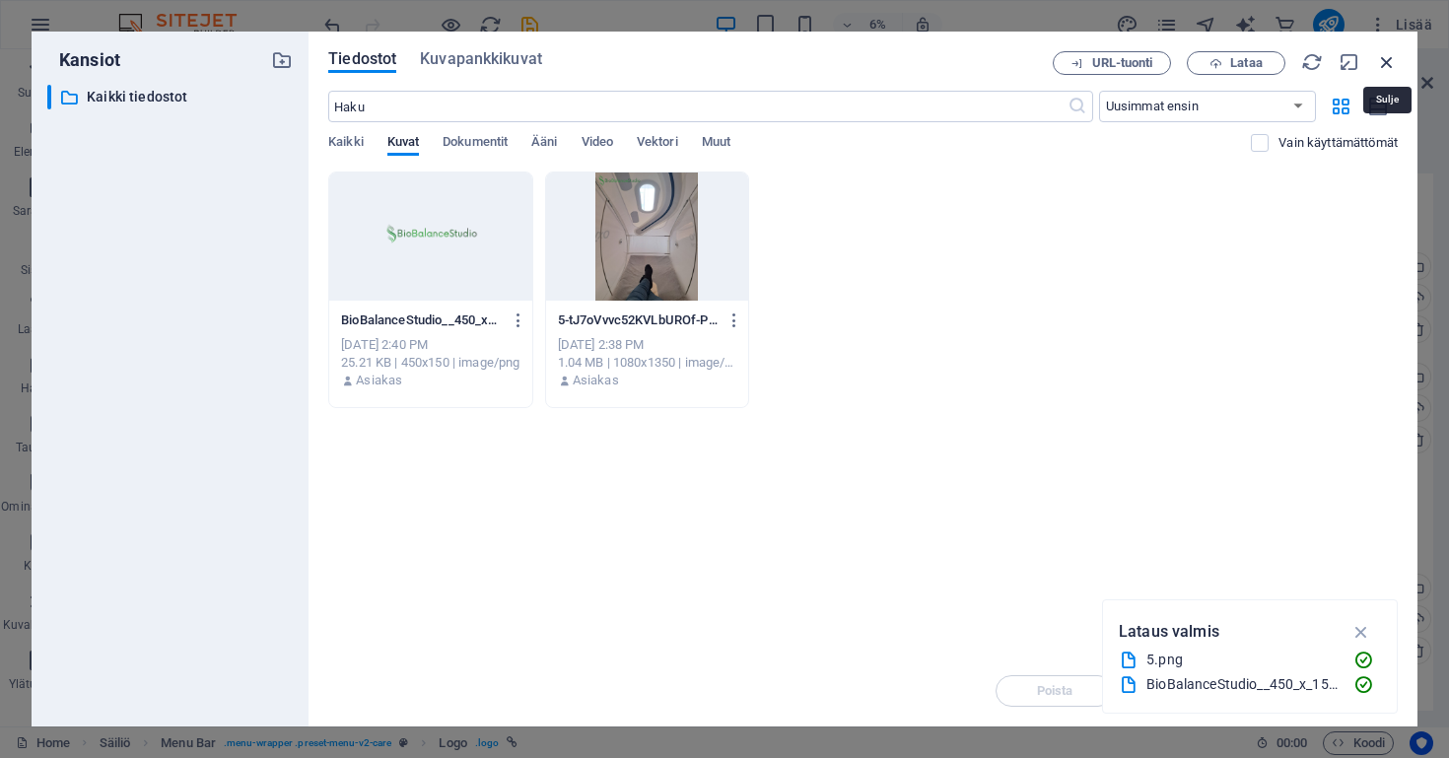
click at [1388, 60] on icon "button" at bounding box center [1387, 62] width 22 height 22
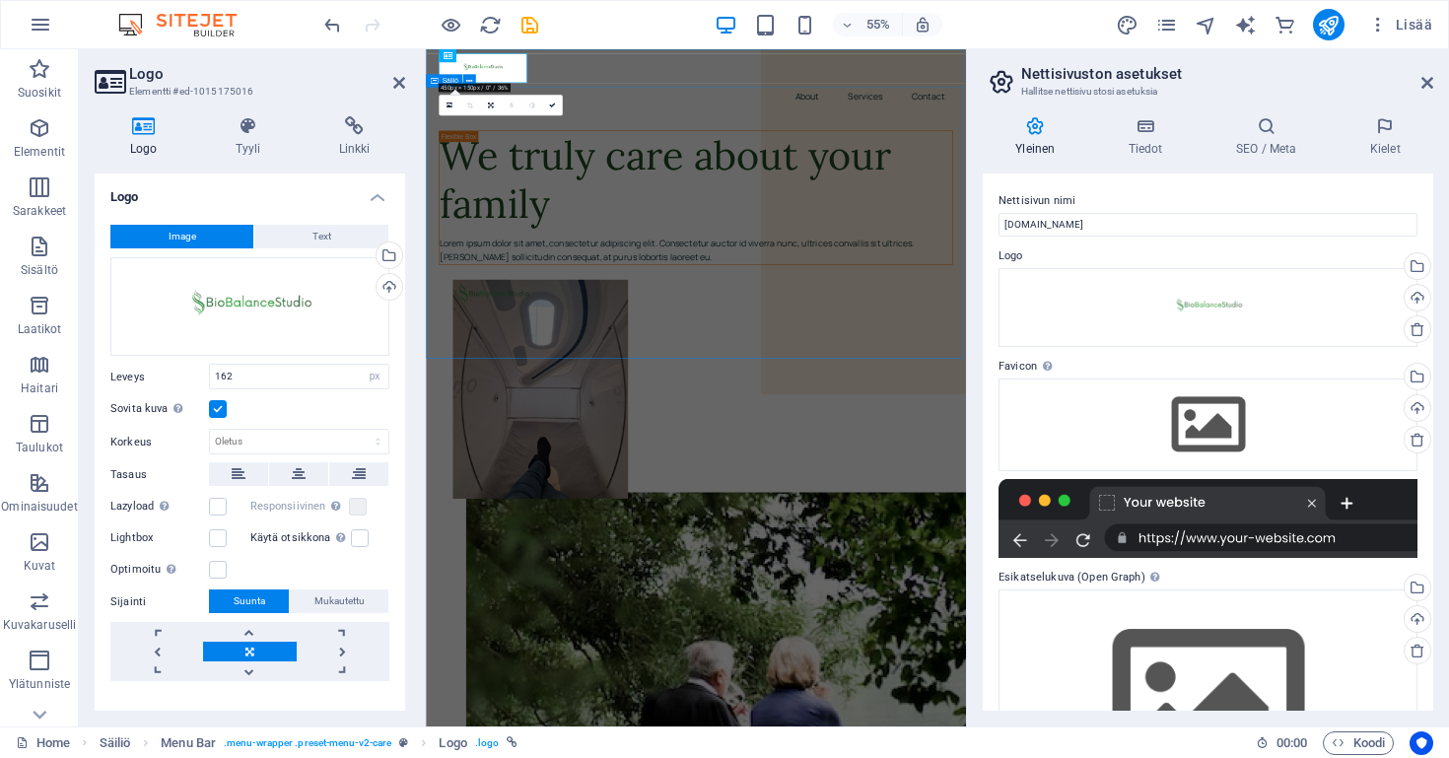
click at [268, 649] on link at bounding box center [249, 652] width 93 height 20
click at [399, 78] on icon at bounding box center [399, 83] width 12 height 16
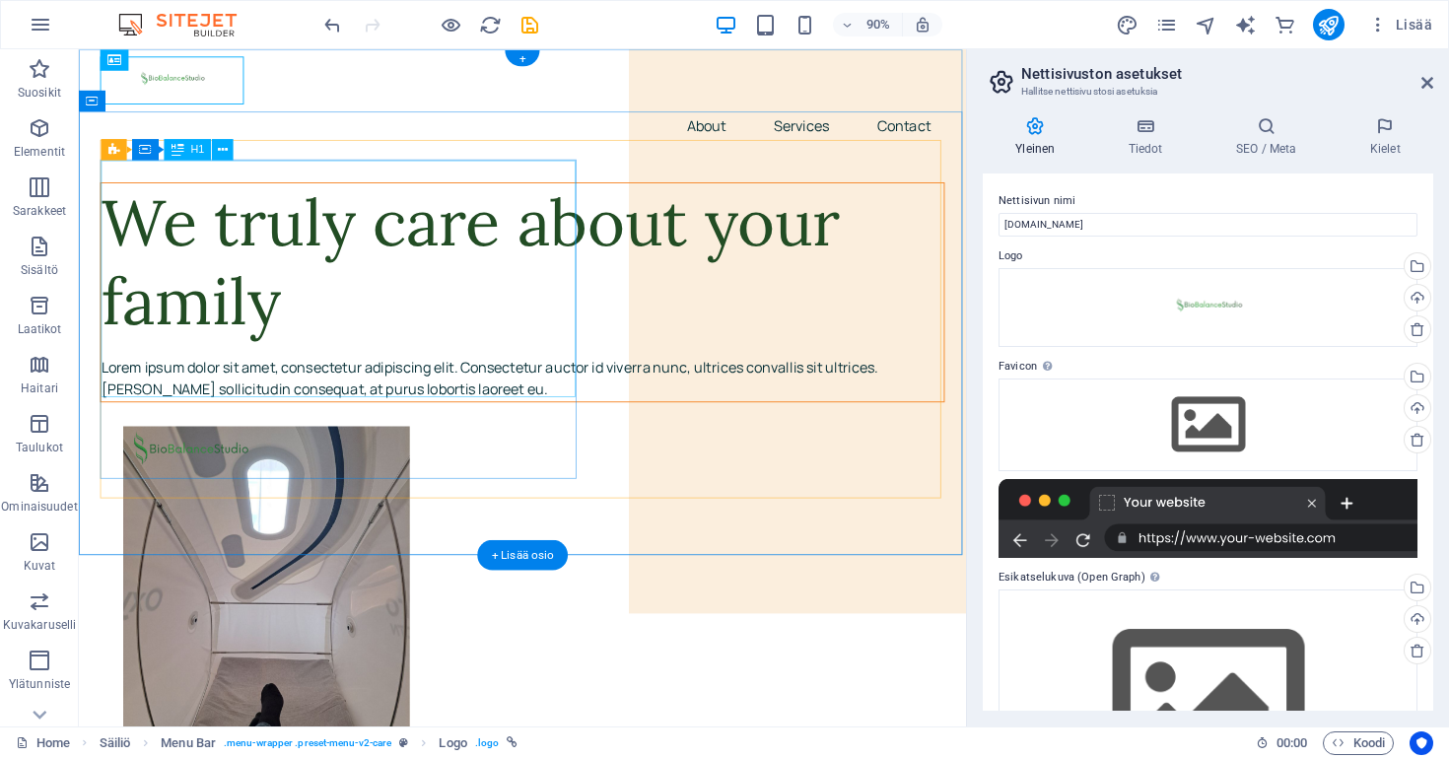
click at [354, 375] on div "We truly care about your family" at bounding box center [571, 286] width 936 height 176
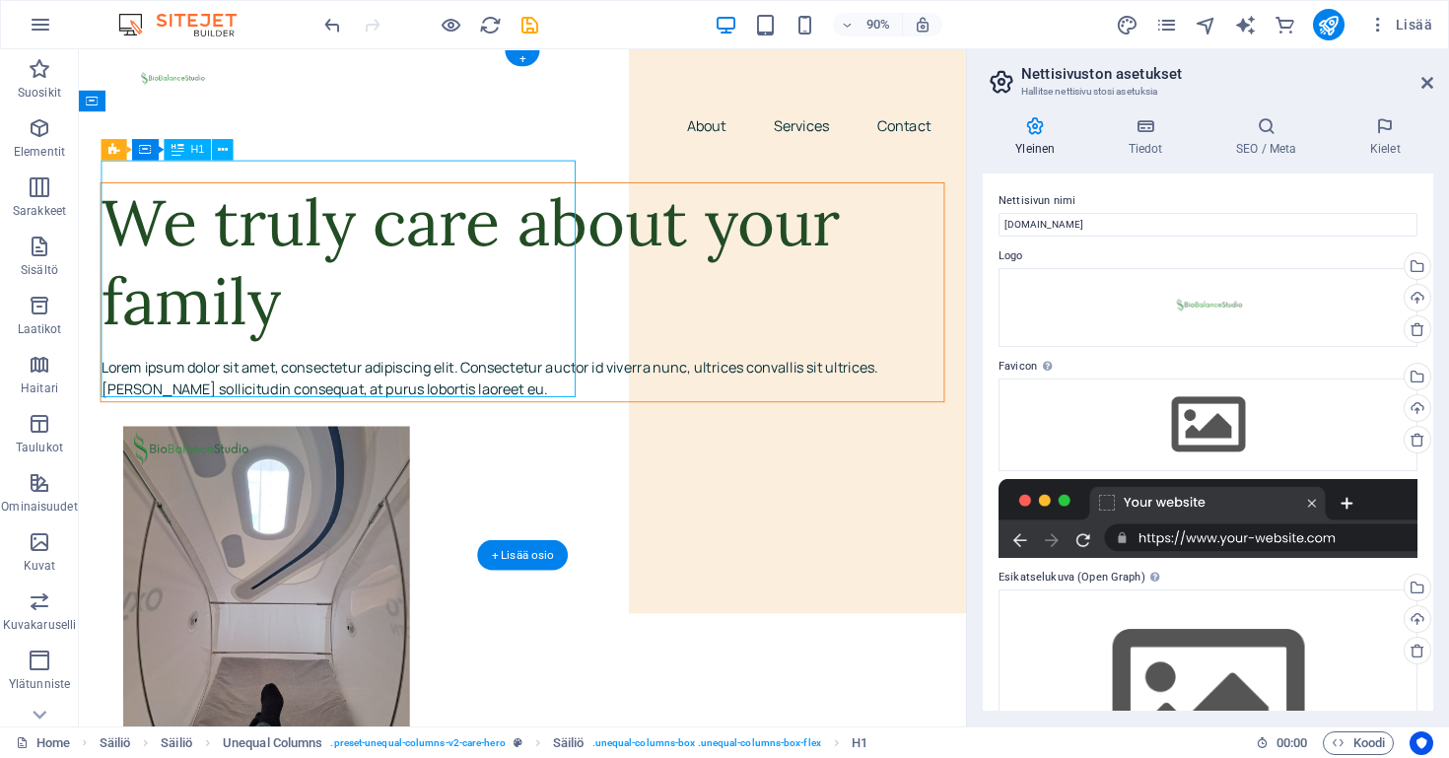
click at [318, 375] on div "We truly care about your family" at bounding box center [571, 286] width 936 height 176
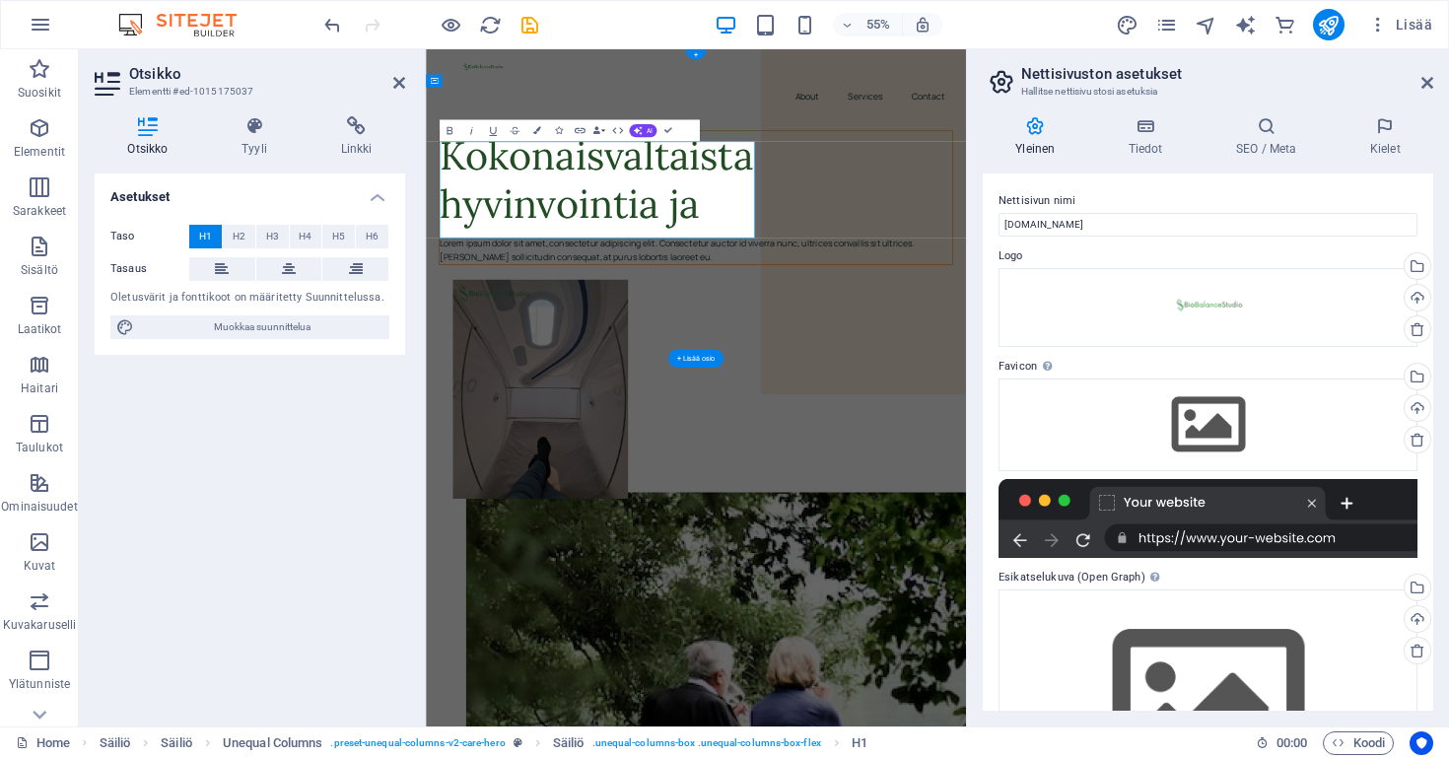
scroll to position [0, 66]
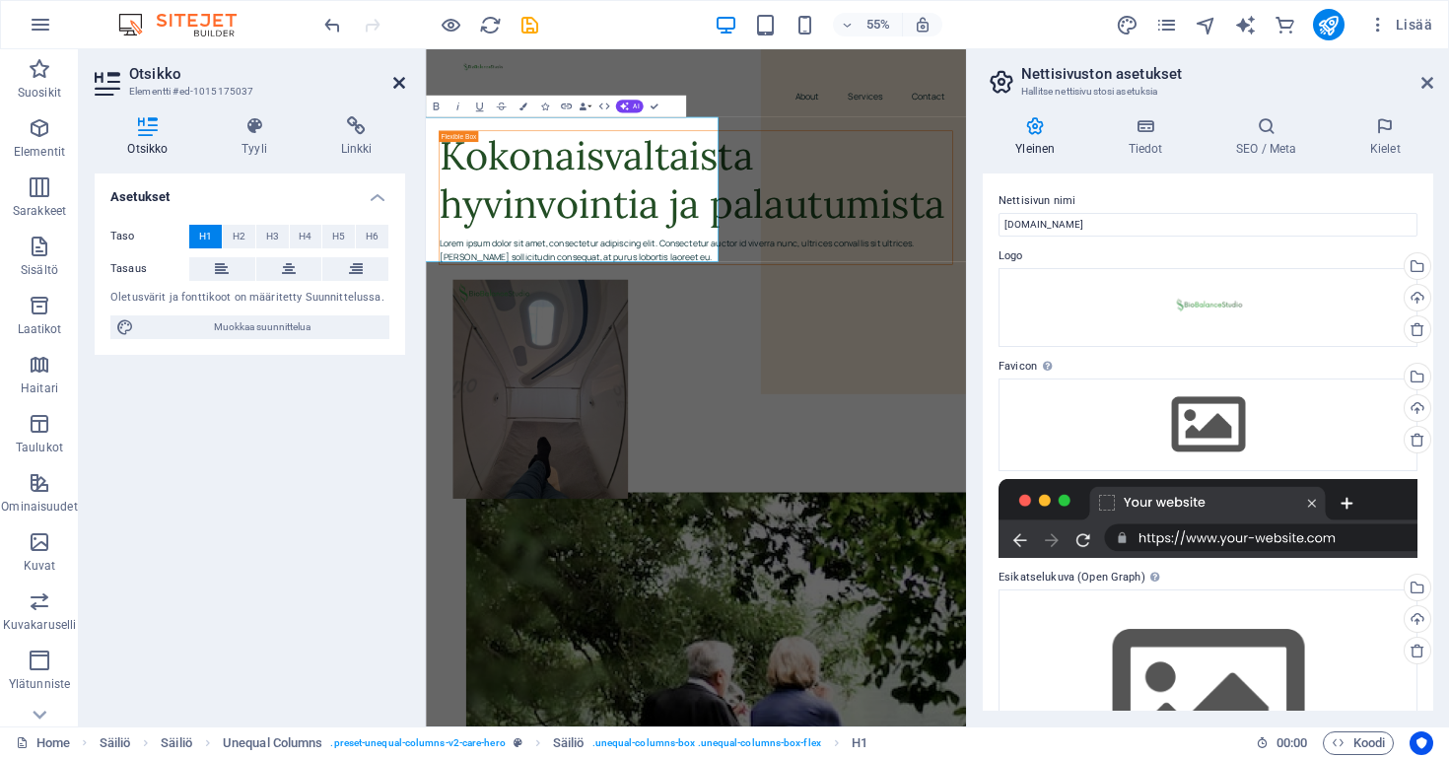
click at [398, 75] on icon at bounding box center [399, 83] width 12 height 16
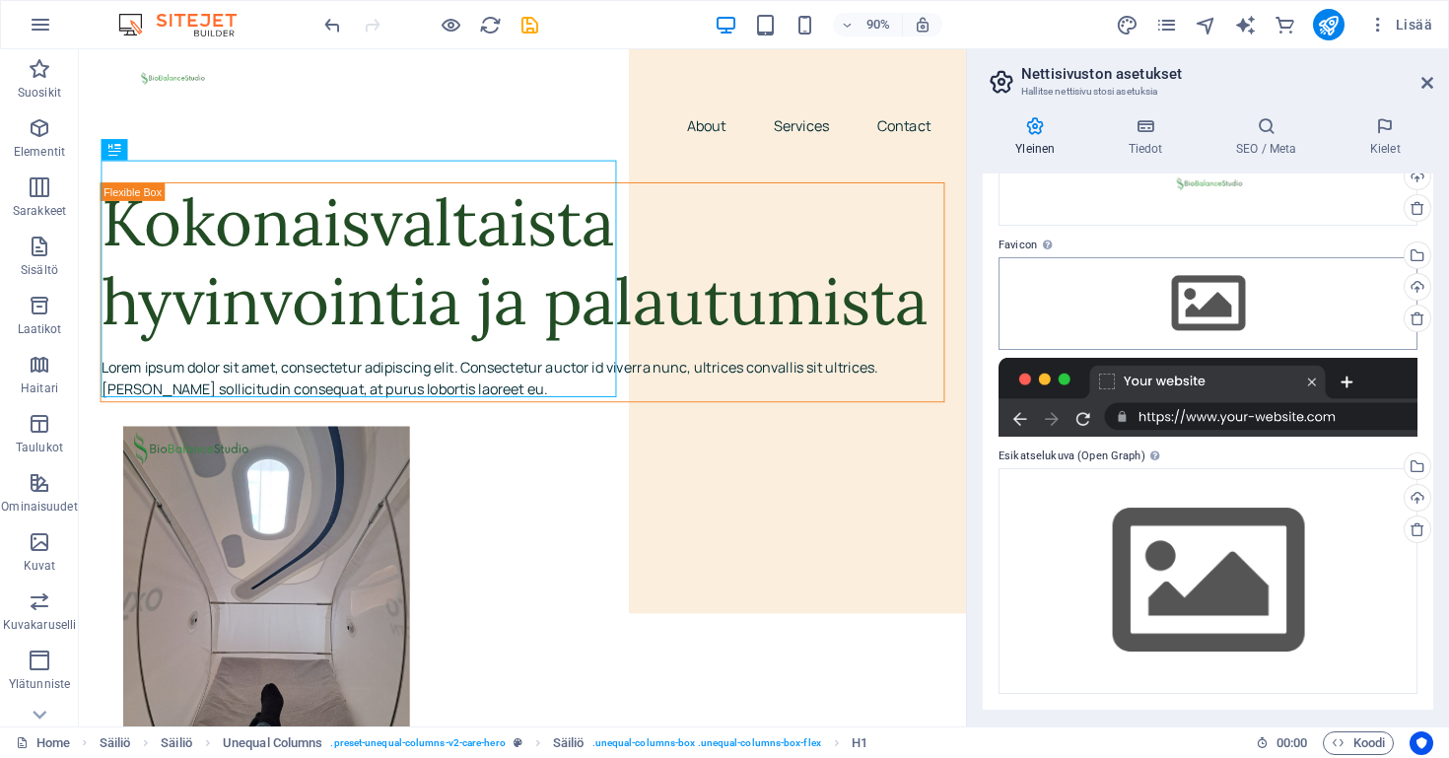
scroll to position [120, 0]
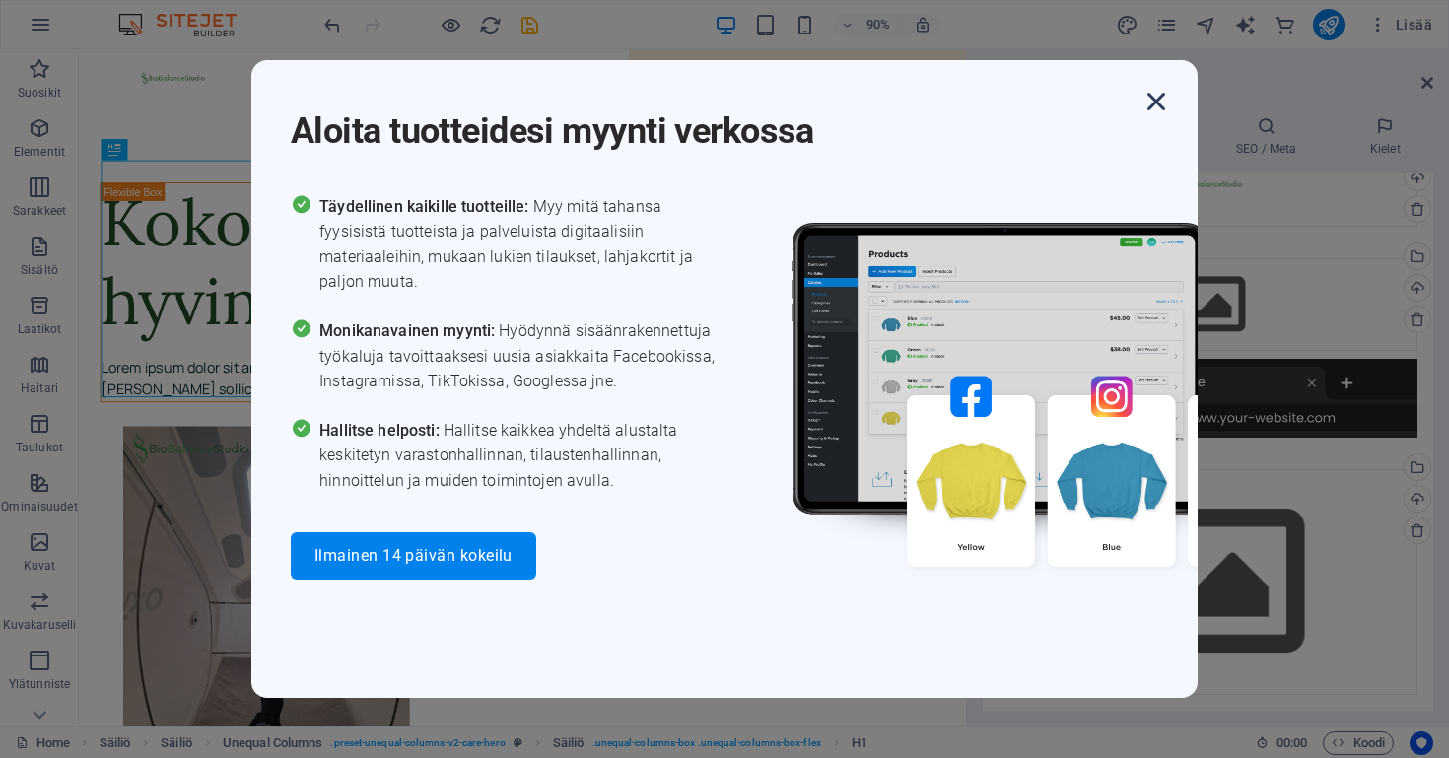
click at [1159, 106] on icon "button" at bounding box center [1155, 101] width 35 height 35
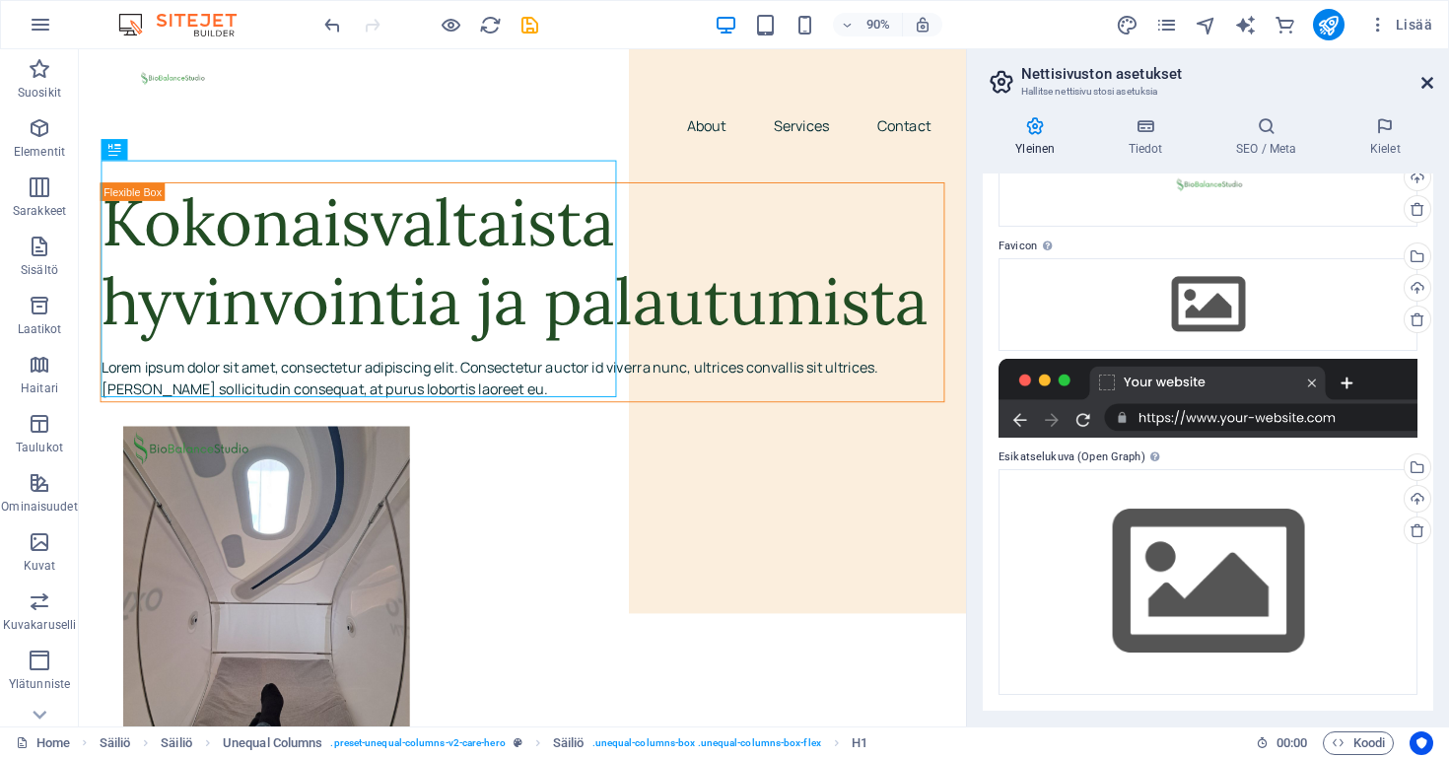
click at [1430, 80] on icon at bounding box center [1427, 83] width 12 height 16
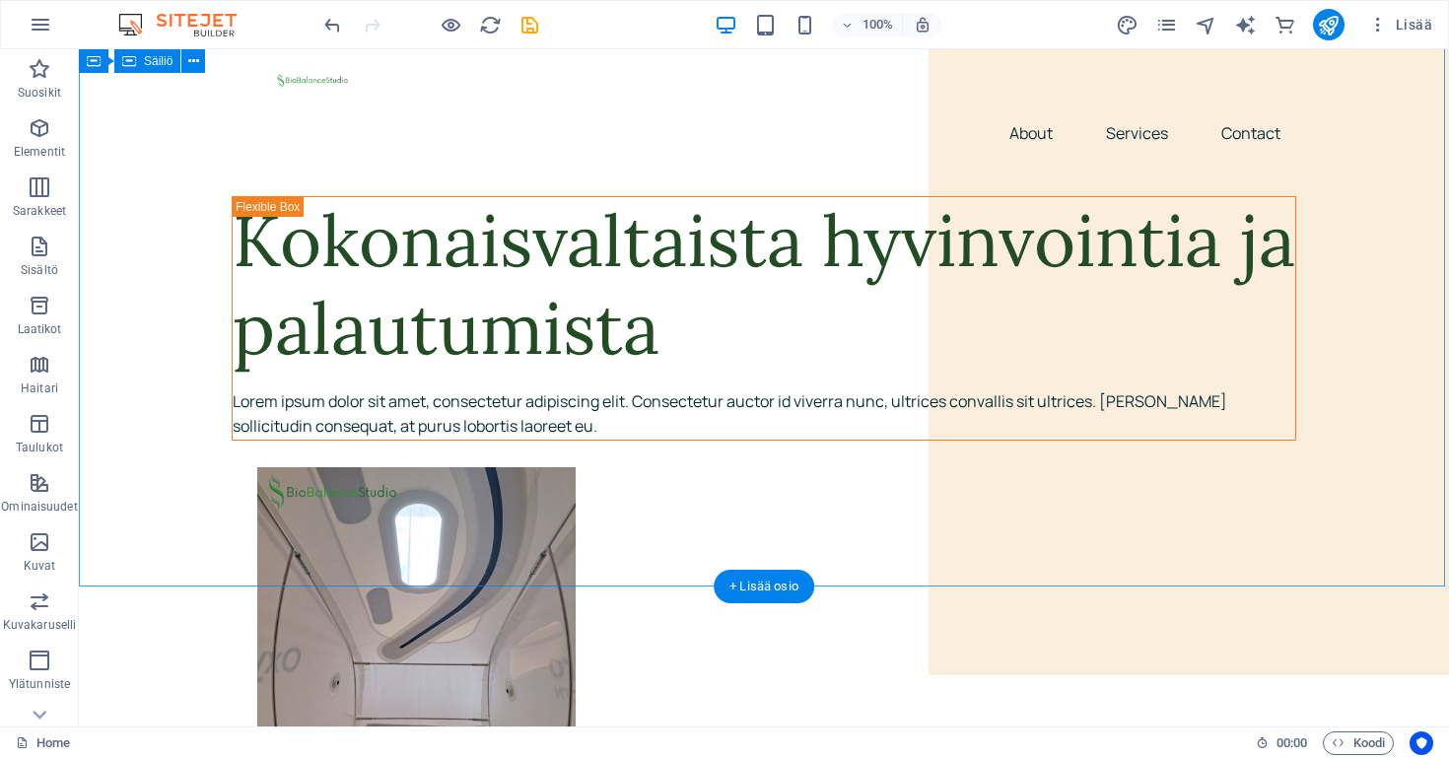
scroll to position [0, 0]
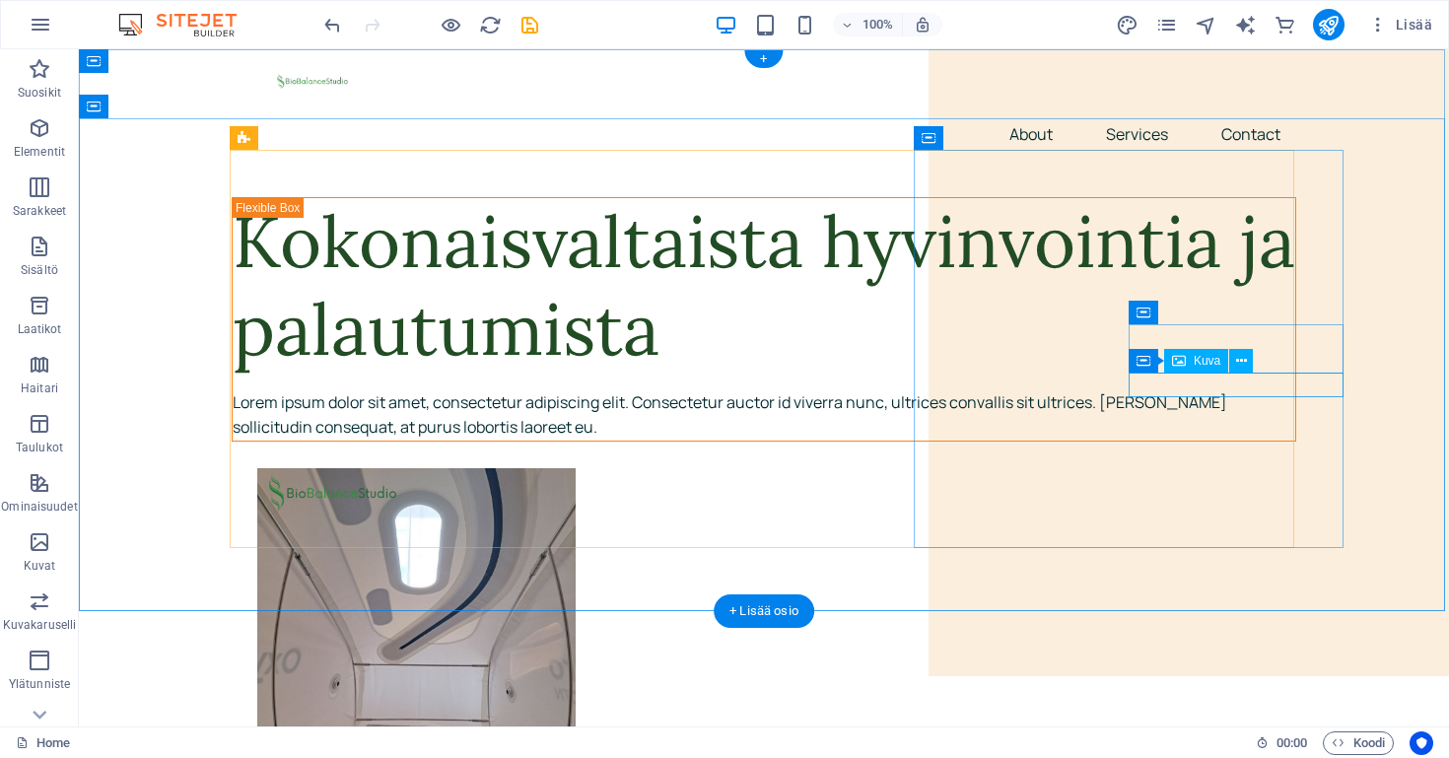
click at [1208, 363] on span "Kuva" at bounding box center [1207, 361] width 27 height 12
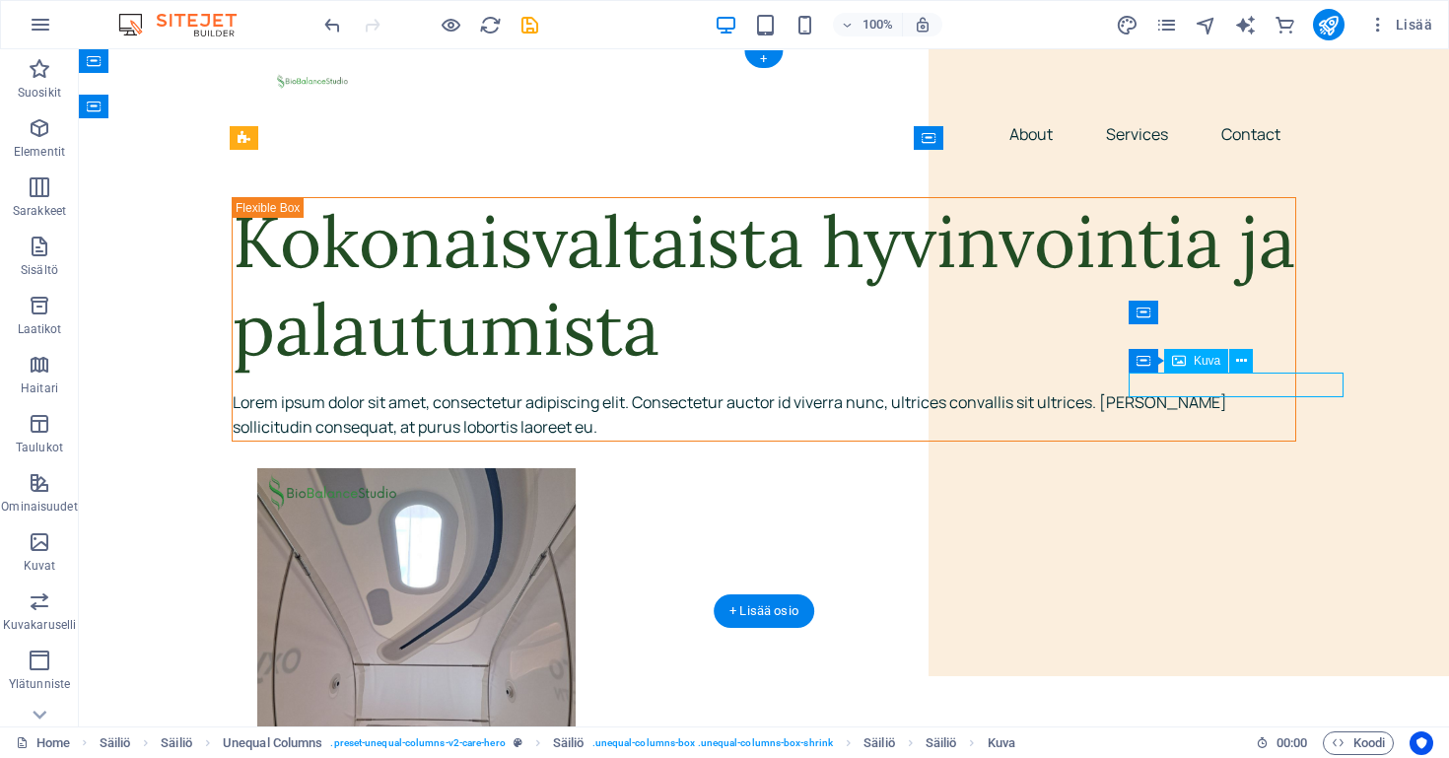
click at [1179, 365] on icon at bounding box center [1179, 361] width 14 height 24
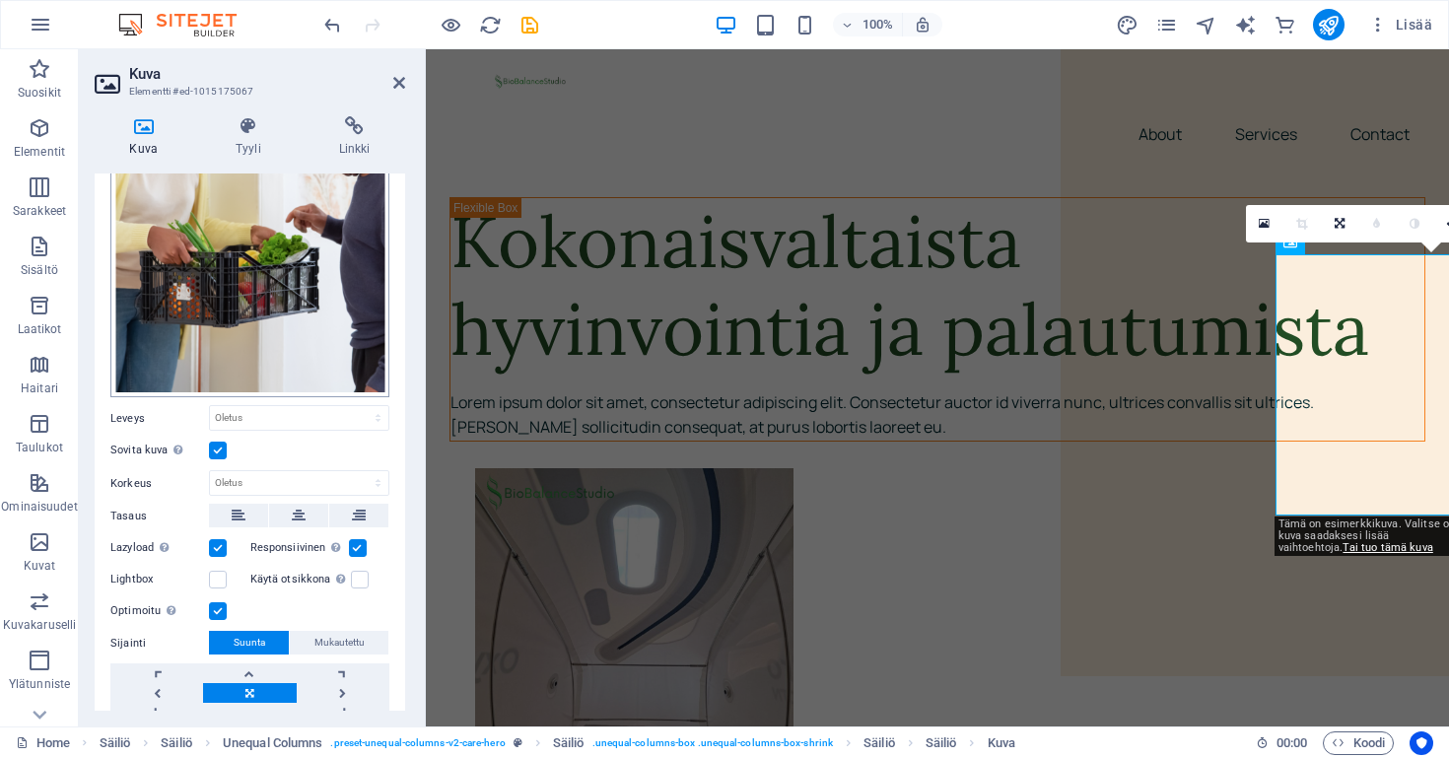
scroll to position [265, 0]
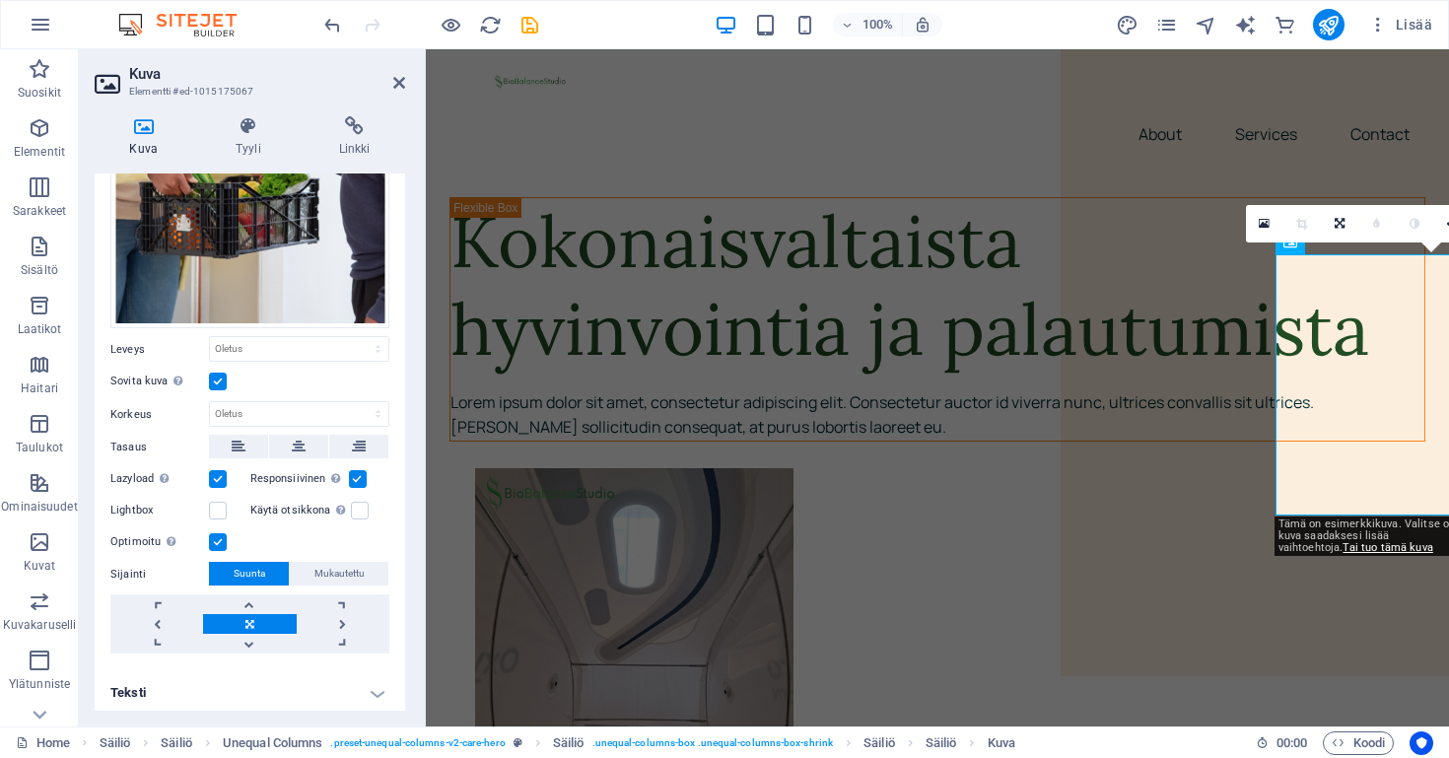
click at [373, 688] on h4 "Teksti" at bounding box center [250, 692] width 310 height 47
click at [277, 261] on div "Vedä tiedostot tähän, valitse tiedostot napsauttamalla tai valitse tiedostot Ti…" at bounding box center [249, 144] width 279 height 369
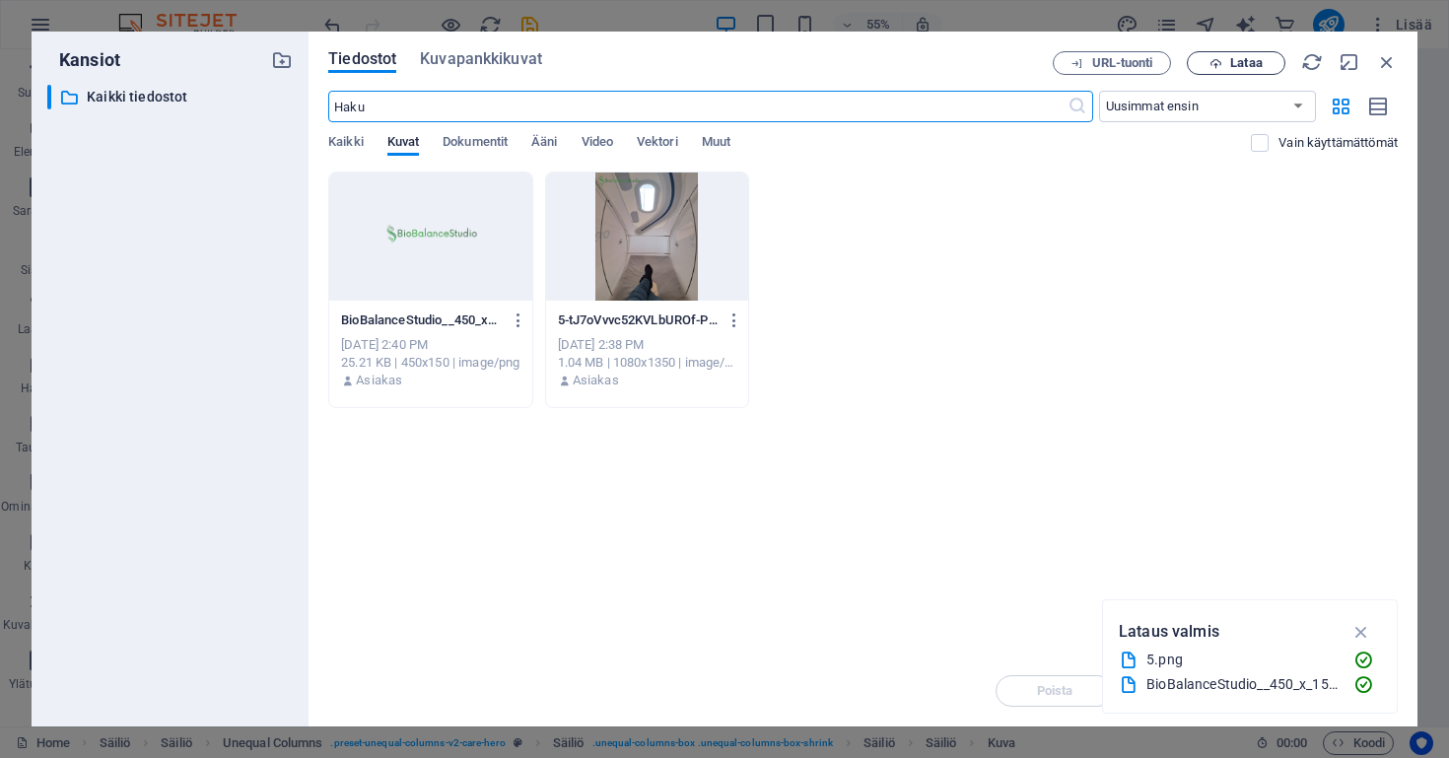
click at [1239, 63] on span "Lataa" at bounding box center [1246, 63] width 32 height 12
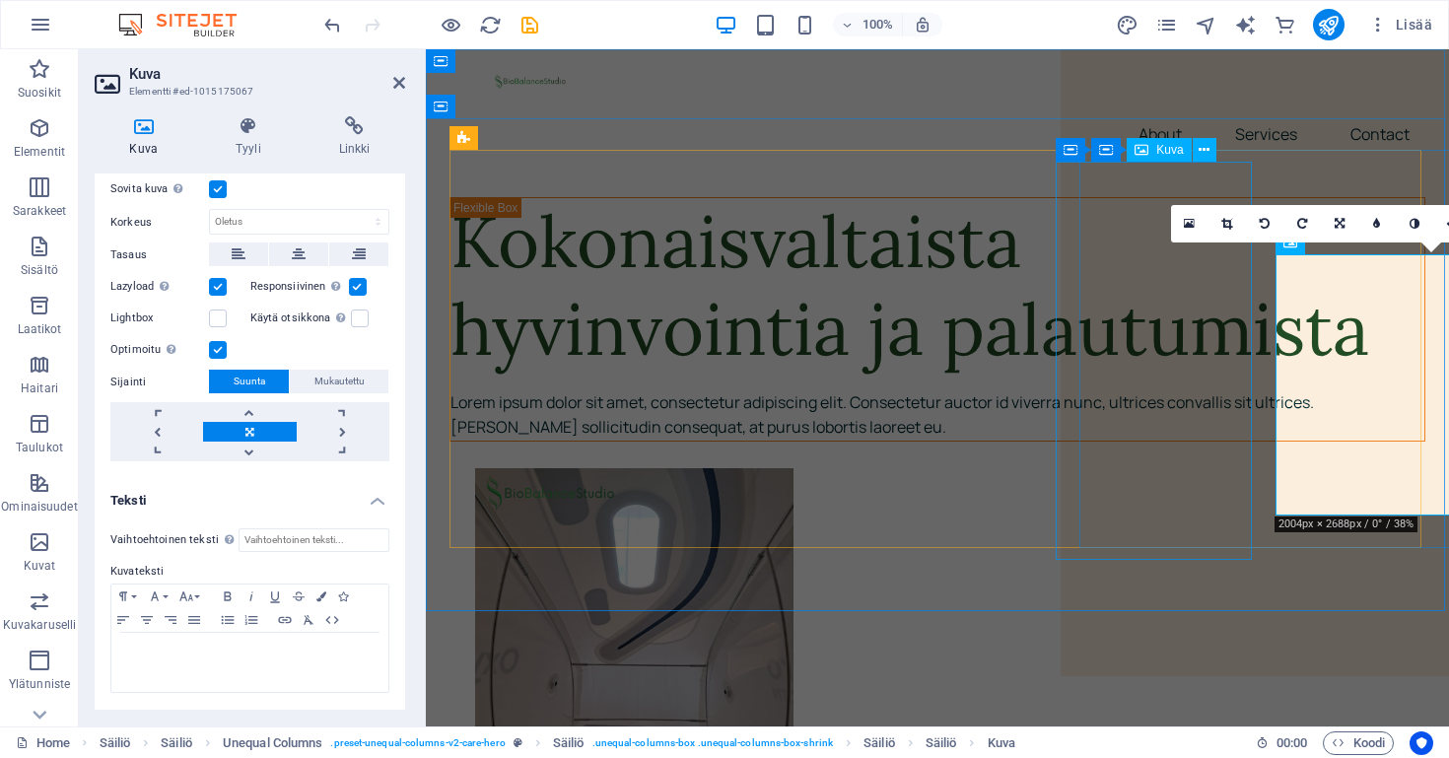
scroll to position [189, 0]
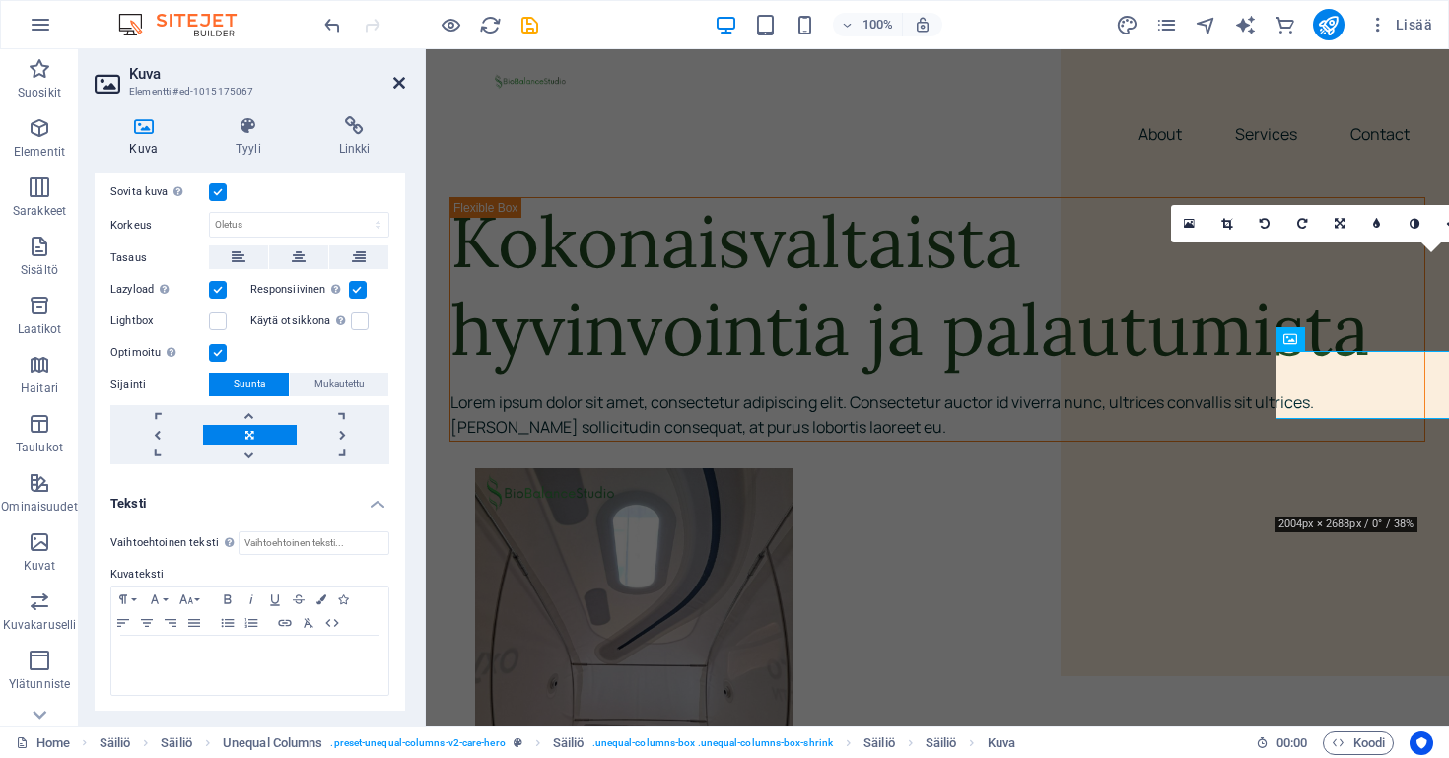
click at [396, 80] on icon at bounding box center [399, 83] width 12 height 16
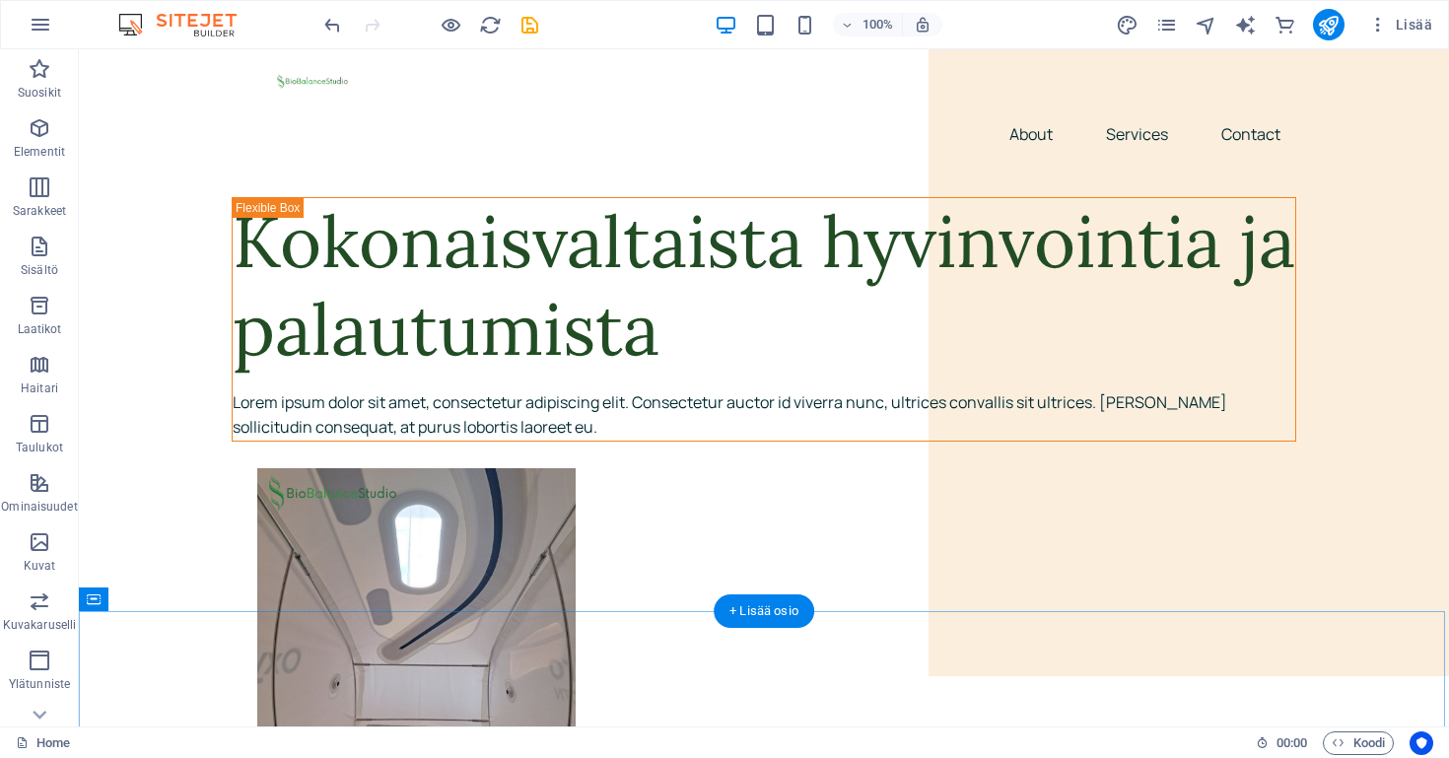
scroll to position [0, 0]
click at [40, 673] on span "Ylätunniste" at bounding box center [39, 672] width 79 height 47
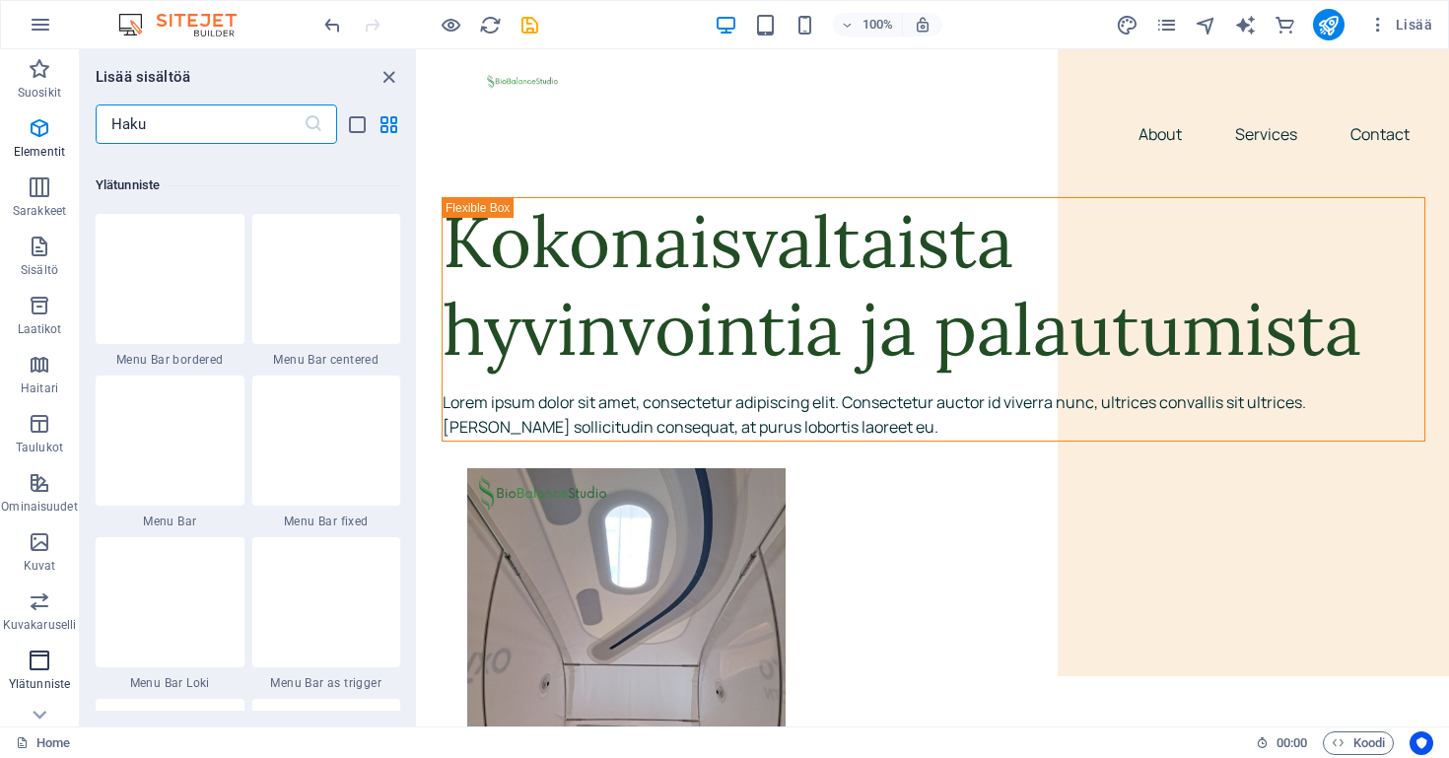
scroll to position [11869, 0]
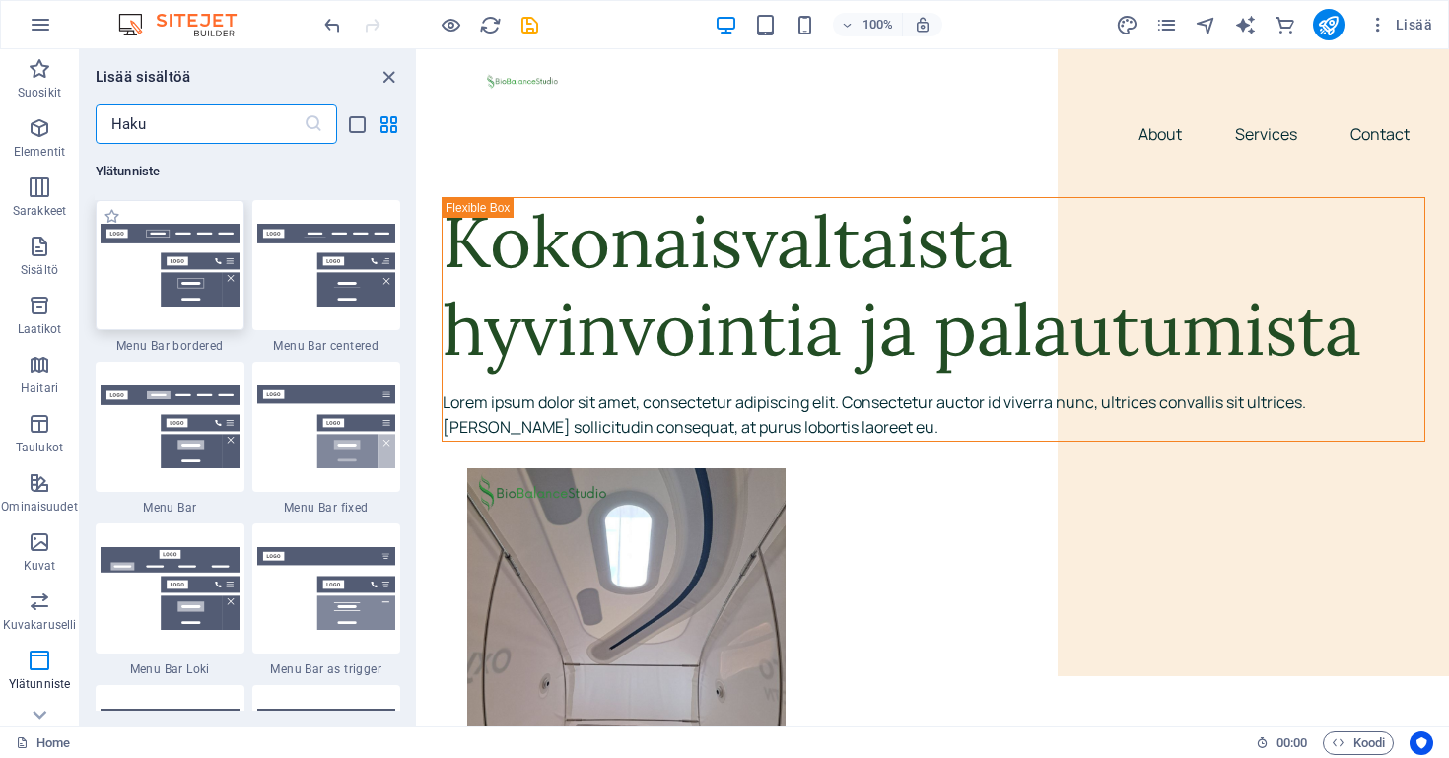
click at [157, 305] on img at bounding box center [170, 266] width 139 height 84
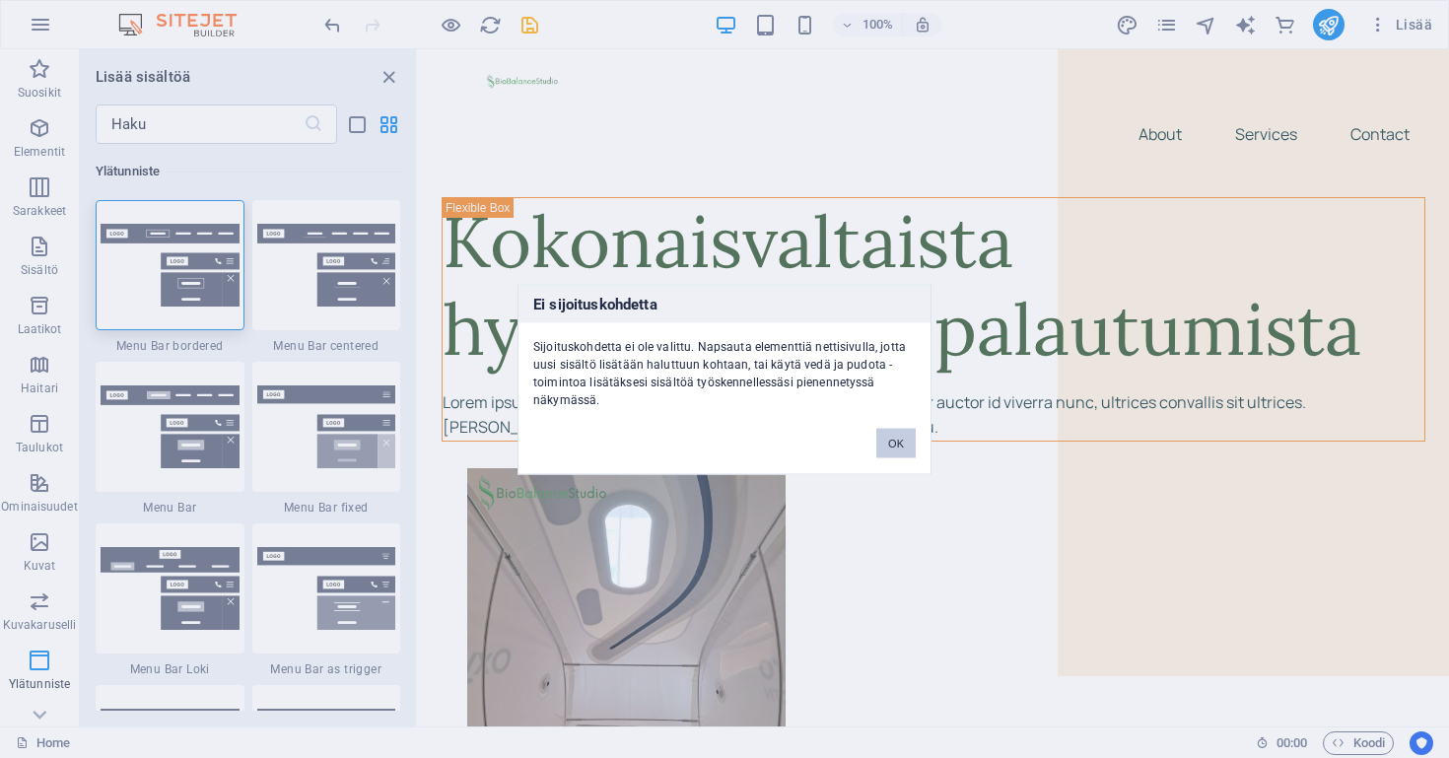
click at [900, 440] on button "OK" at bounding box center [895, 443] width 39 height 30
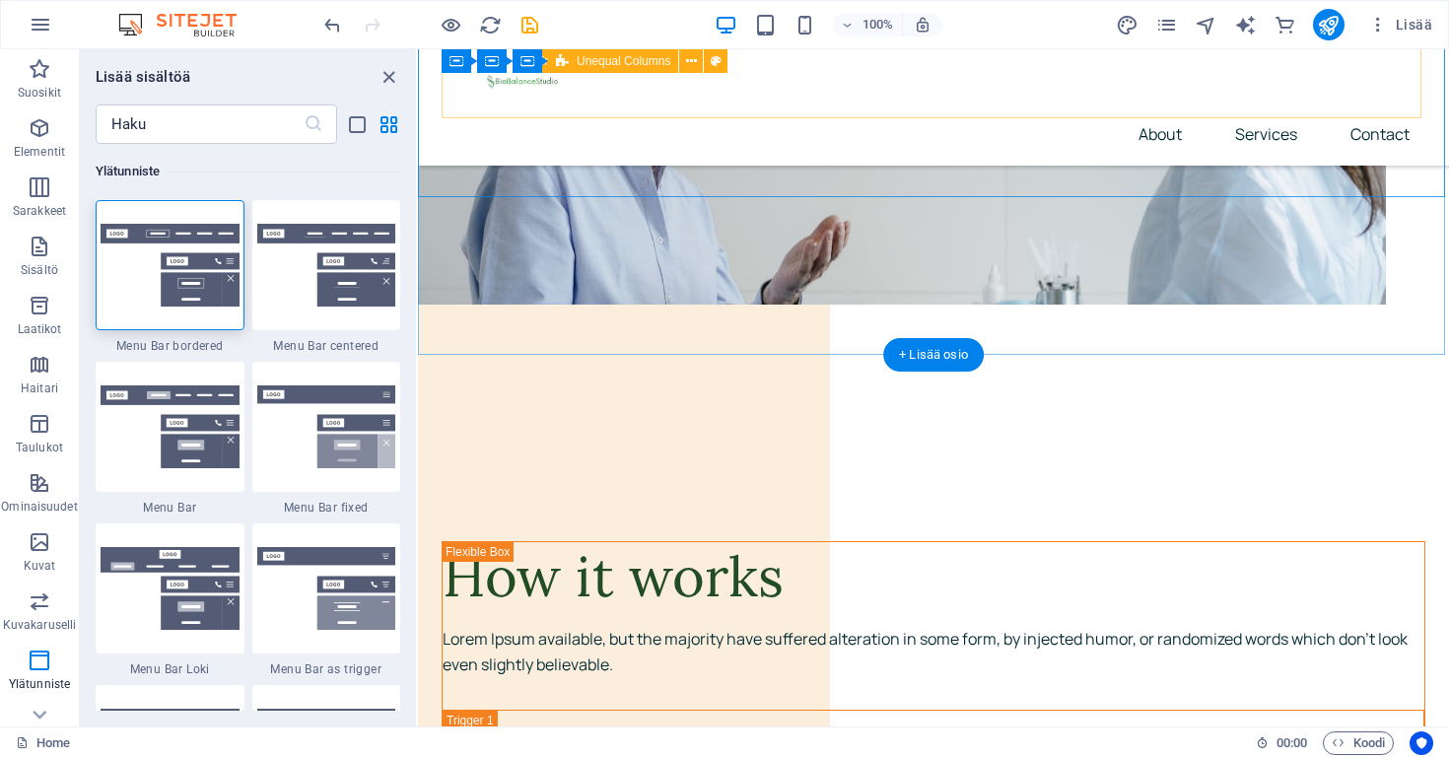
scroll to position [6182, 0]
